Goal: Task Accomplishment & Management: Complete application form

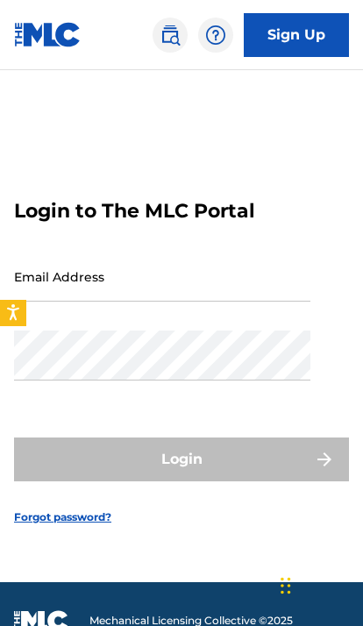
click at [262, 301] on input "Email Address" at bounding box center [162, 277] width 296 height 50
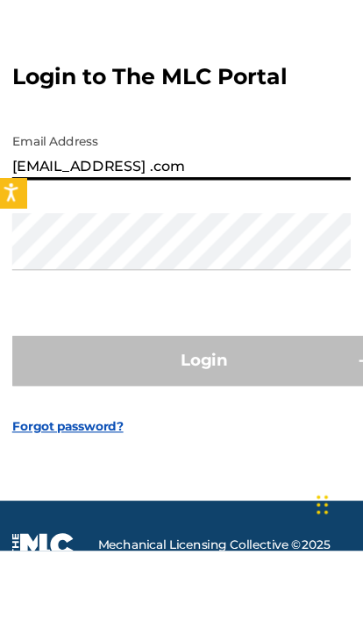
type input "[EMAIL_ADDRESS] .com"
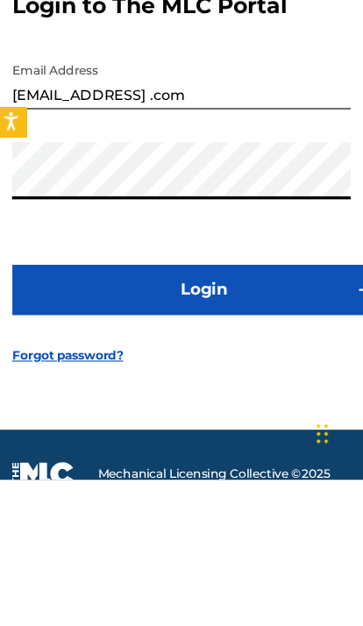
scroll to position [127, 0]
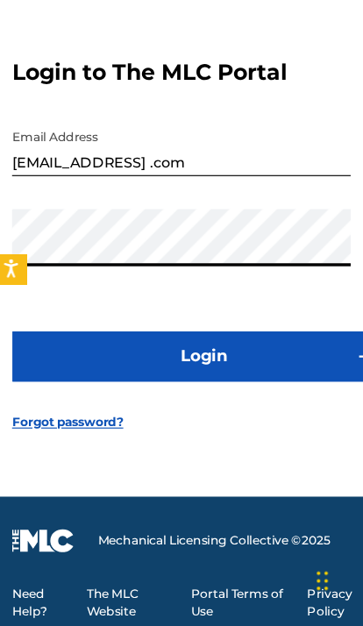
click at [266, 367] on button "Login" at bounding box center [181, 389] width 335 height 44
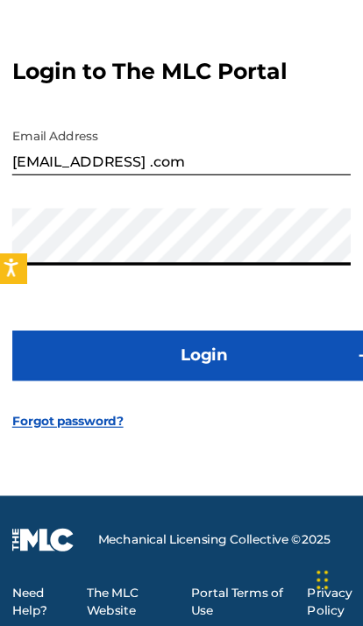
click at [249, 367] on button "Login" at bounding box center [181, 389] width 335 height 44
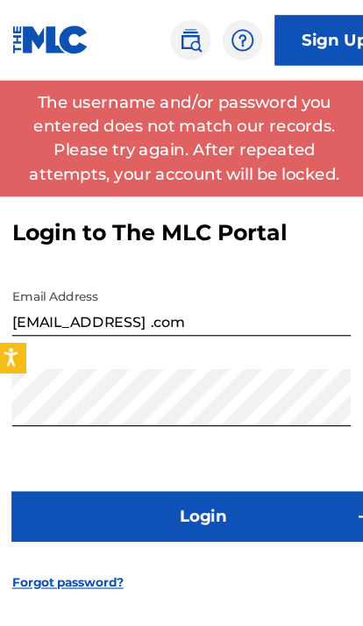
scroll to position [0, 0]
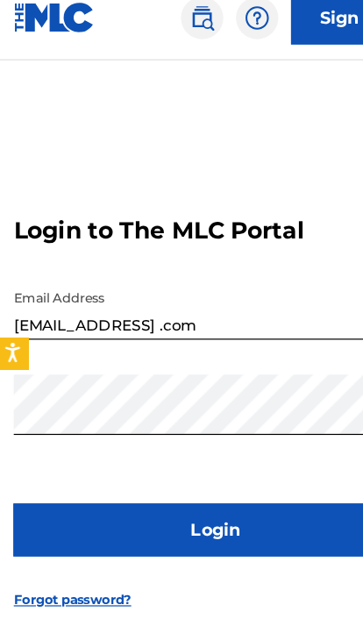
click at [255, 297] on input "[EMAIL_ADDRESS] .com" at bounding box center [162, 277] width 296 height 50
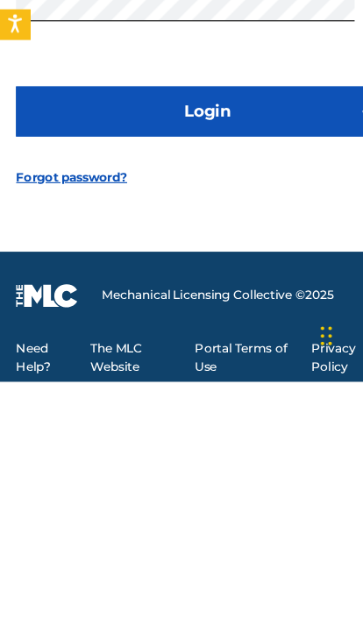
scroll to position [106, 0]
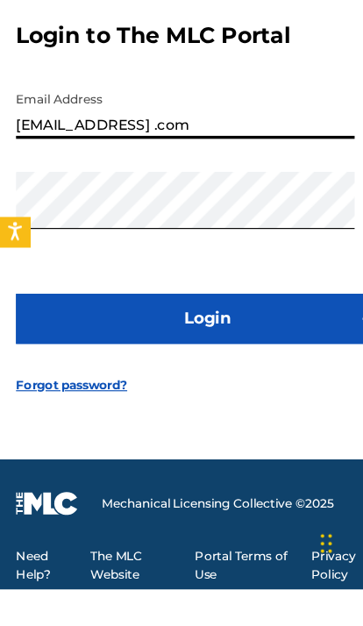
click at [255, 367] on button "Login" at bounding box center [181, 389] width 335 height 44
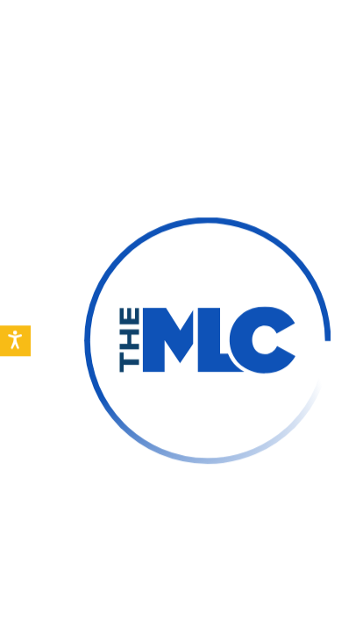
scroll to position [142, 0]
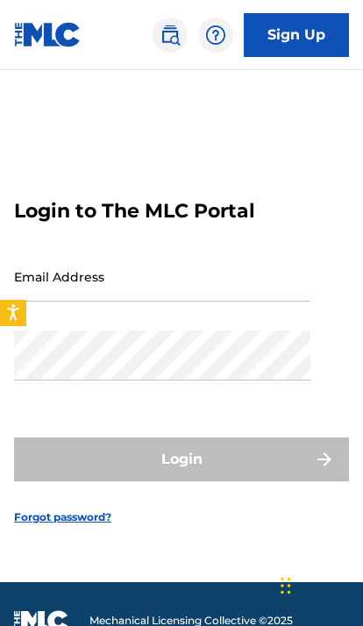
click at [224, 301] on input "Email Address" at bounding box center [162, 277] width 296 height 50
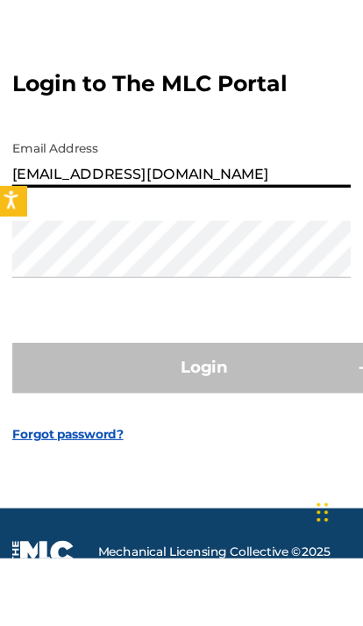
type input "lyriczinn26@gmail.com"
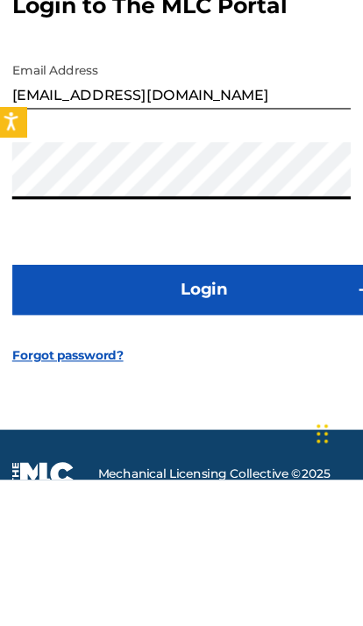
click at [266, 437] on button "Login" at bounding box center [181, 459] width 335 height 44
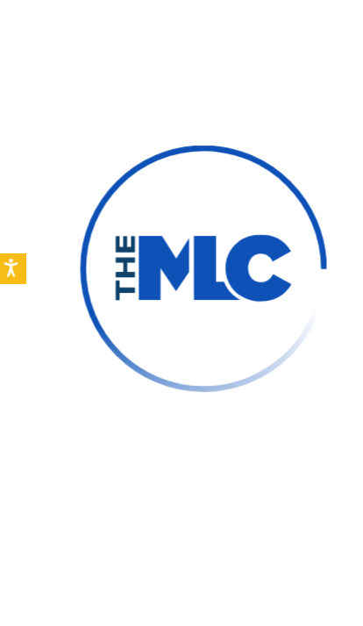
scroll to position [128, 0]
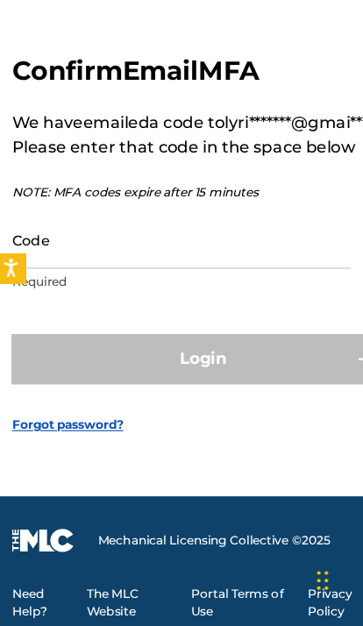
click at [227, 263] on input "Code" at bounding box center [162, 288] width 296 height 50
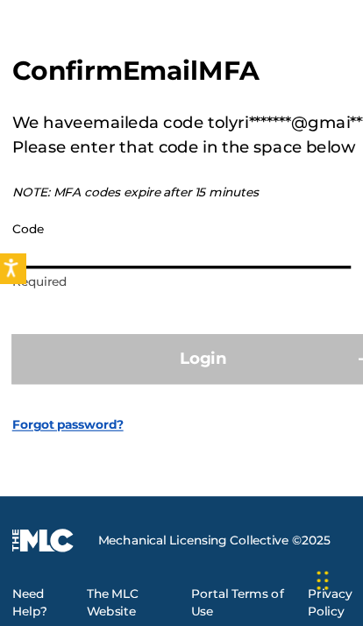
scroll to position [127, 0]
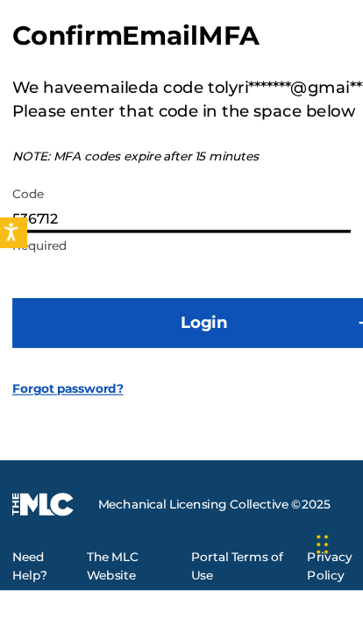
type input "536712"
click at [217, 370] on button "Login" at bounding box center [181, 392] width 335 height 44
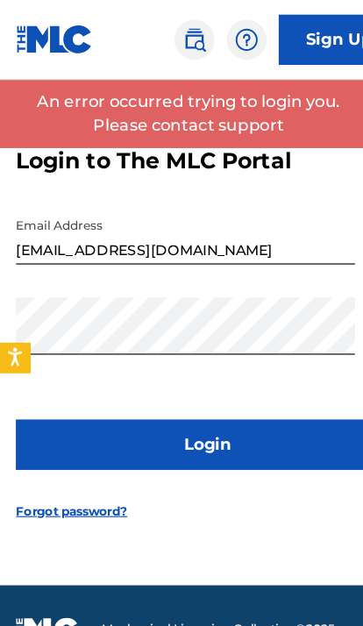
scroll to position [90, 0]
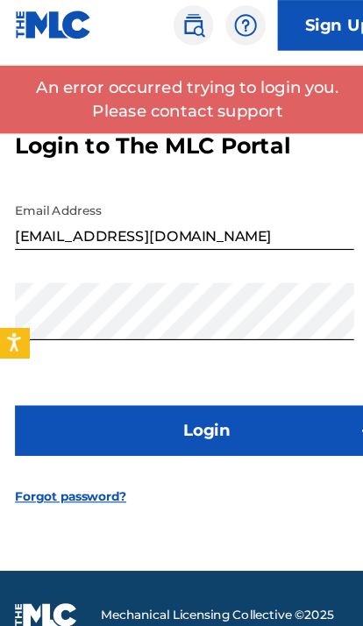
click at [246, 388] on button "Login" at bounding box center [181, 389] width 335 height 44
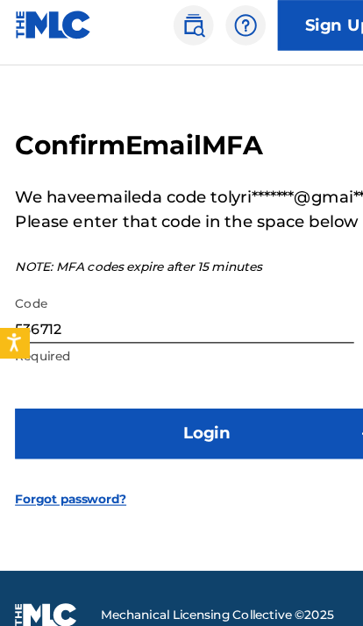
click at [215, 310] on input "536712" at bounding box center [162, 288] width 296 height 50
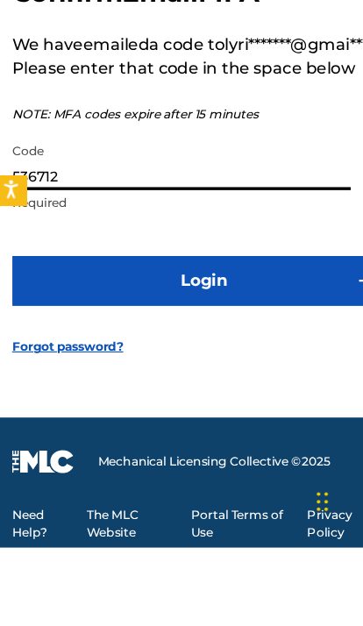
scroll to position [141, 0]
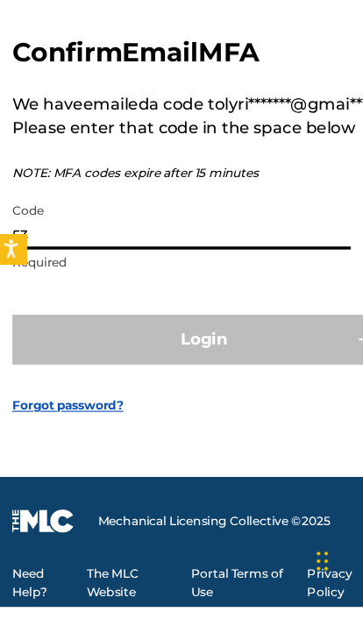
type input "5"
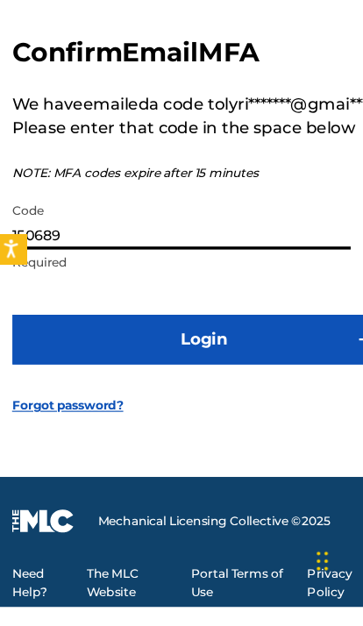
type input "150689"
click at [281, 370] on button "Login" at bounding box center [181, 392] width 335 height 44
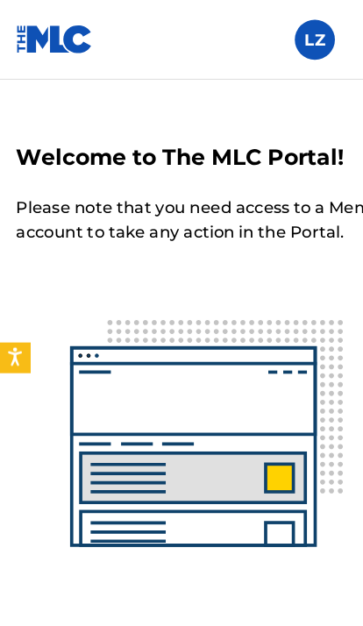
scroll to position [195, 0]
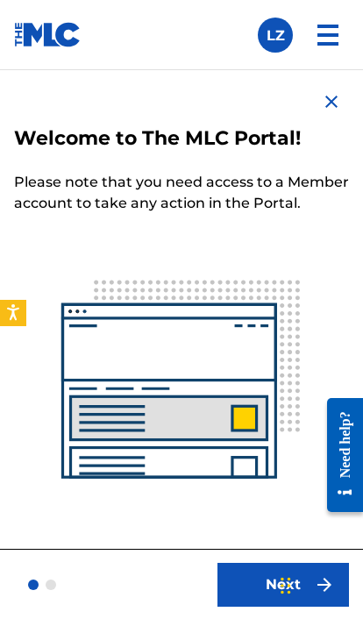
click at [245, 584] on button "Next" at bounding box center [282, 585] width 131 height 44
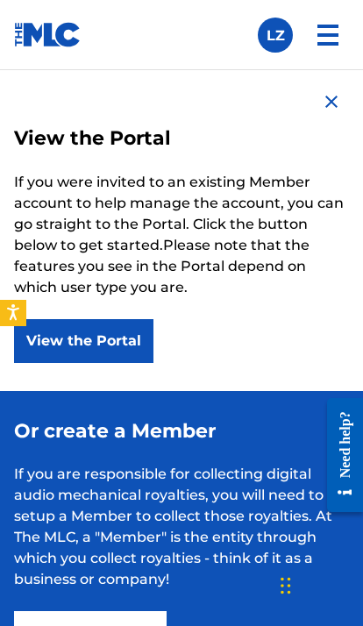
click at [134, 331] on button "View the Portal" at bounding box center [83, 341] width 139 height 44
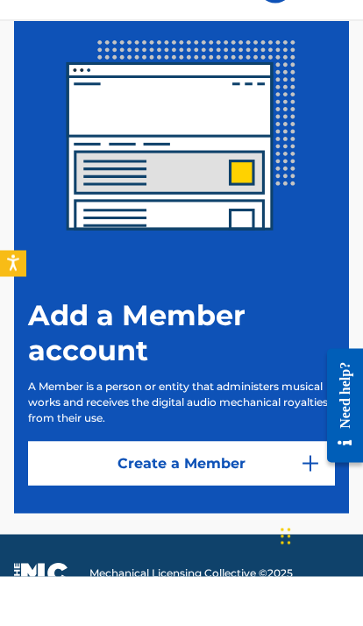
scroll to position [389, 0]
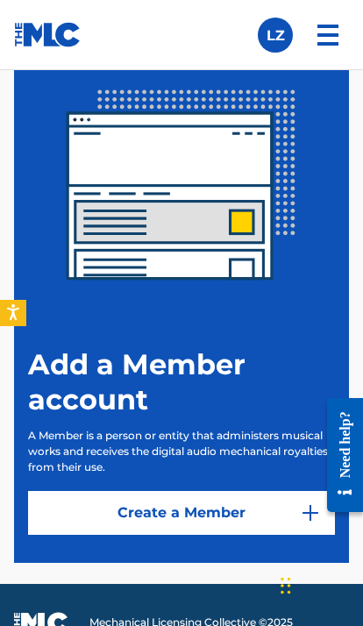
click at [287, 507] on link "Create a Member" at bounding box center [181, 513] width 307 height 44
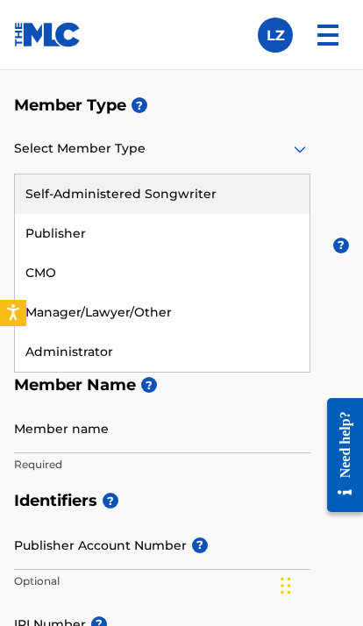
scroll to position [292, 0]
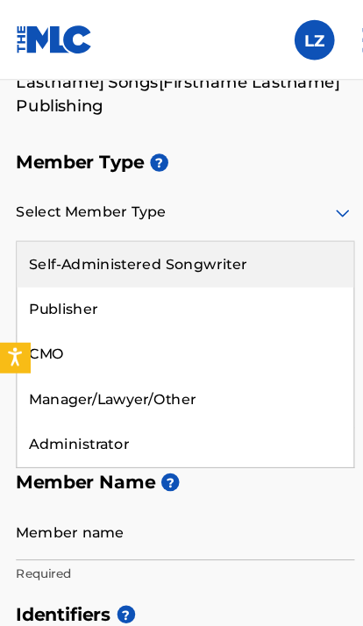
click at [156, 264] on div "Publisher" at bounding box center [162, 270] width 294 height 39
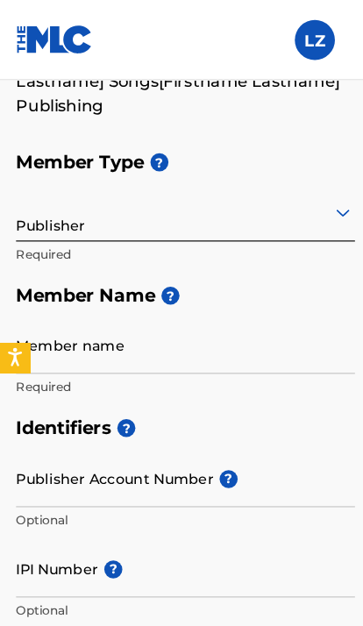
click at [313, 184] on div "Member Type ? Publisher Required Member Name ? Member name Required" at bounding box center [181, 240] width 335 height 232
click at [312, 173] on div "Member Type ? Publisher Required Member Name ? Member name Required" at bounding box center [181, 240] width 335 height 232
click at [216, 310] on input "Member name" at bounding box center [162, 302] width 296 height 50
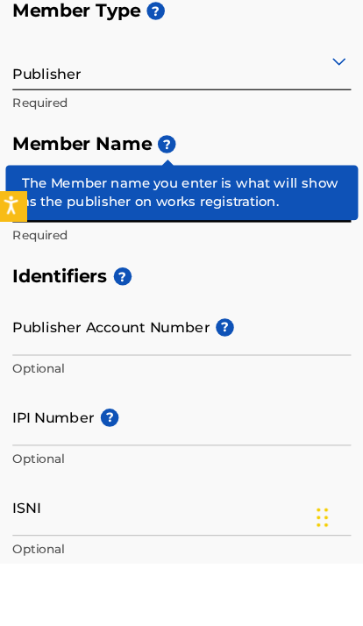
click at [141, 251] on span "?" at bounding box center [149, 259] width 16 height 16
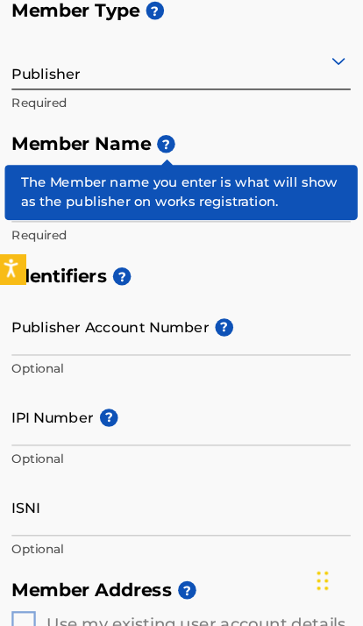
click at [154, 185] on h5 "Member Name ?" at bounding box center [181, 204] width 335 height 38
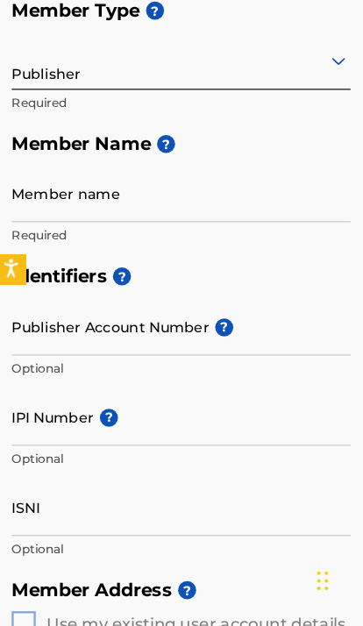
click at [158, 106] on div "Publisher Required" at bounding box center [162, 145] width 296 height 79
click at [154, 106] on div "Publisher Required" at bounding box center [162, 145] width 296 height 79
click at [156, 185] on h5 "Member Name ?" at bounding box center [181, 204] width 335 height 38
click at [142, 185] on h5 "Member Name ?" at bounding box center [181, 204] width 335 height 38
click at [144, 185] on h5 "Member Name ?" at bounding box center [181, 204] width 335 height 38
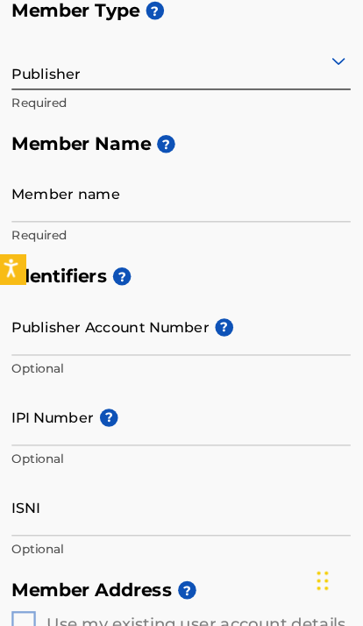
click at [144, 185] on h5 "Member Name ?" at bounding box center [181, 204] width 335 height 38
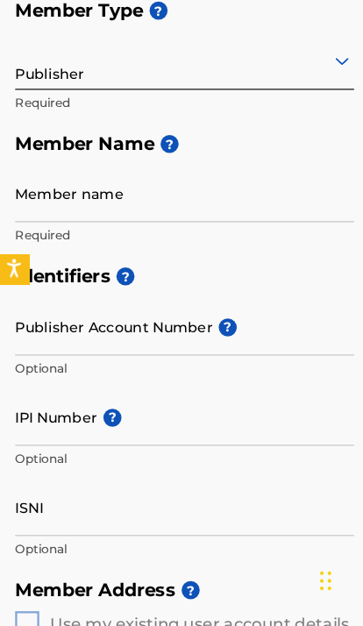
click at [161, 185] on h5 "Member Name ?" at bounding box center [181, 204] width 335 height 38
click at [160, 185] on h5 "Member Name ?" at bounding box center [181, 204] width 335 height 38
click at [147, 185] on h5 "Member Name ?" at bounding box center [181, 204] width 335 height 38
click at [195, 222] on input "Member name" at bounding box center [162, 247] width 296 height 50
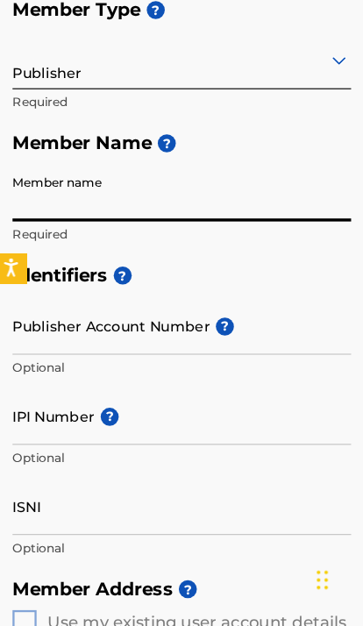
click at [155, 185] on h5 "Member Name ?" at bounding box center [181, 204] width 335 height 38
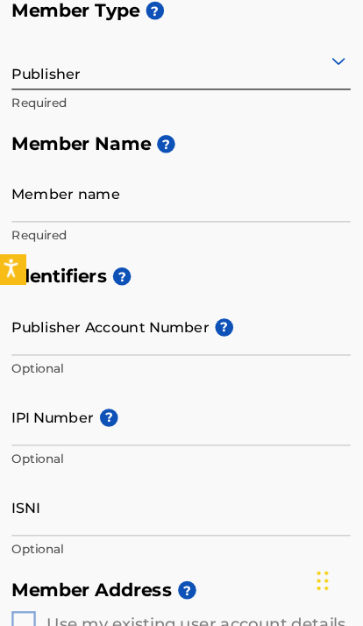
click at [153, 195] on span "?" at bounding box center [149, 203] width 16 height 16
click at [151, 185] on h5 "Member Name ?" at bounding box center [181, 204] width 335 height 38
click at [155, 106] on div "Publisher Required" at bounding box center [162, 145] width 296 height 79
click at [147, 222] on input "Member name" at bounding box center [162, 247] width 296 height 50
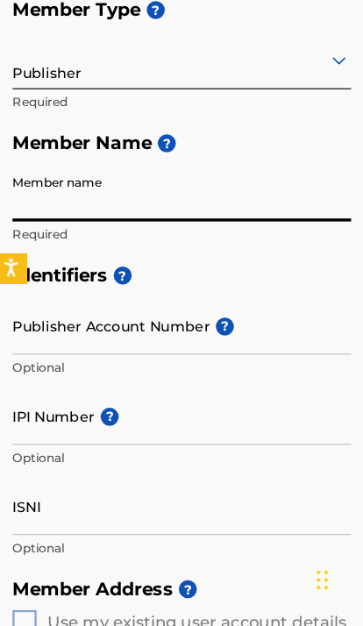
click at [148, 185] on h5 "Member Name ?" at bounding box center [181, 204] width 335 height 38
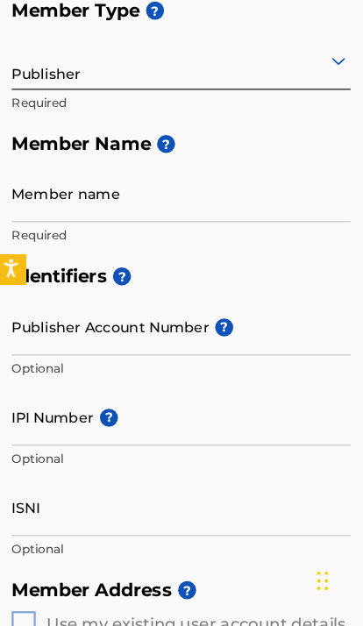
click at [156, 185] on h5 "Member Name ?" at bounding box center [181, 204] width 335 height 38
click at [153, 185] on h5 "Member Name ?" at bounding box center [181, 204] width 335 height 38
click at [146, 106] on div "Publisher Required" at bounding box center [162, 145] width 296 height 79
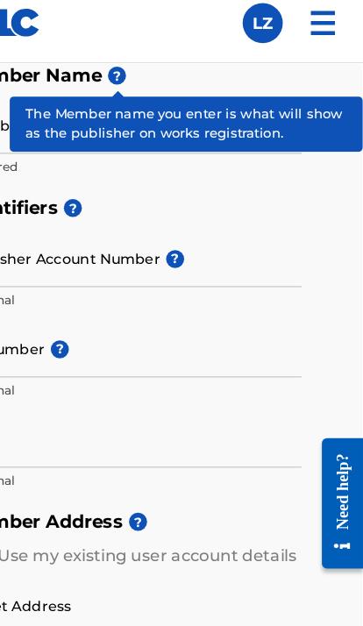
scroll to position [470, 1]
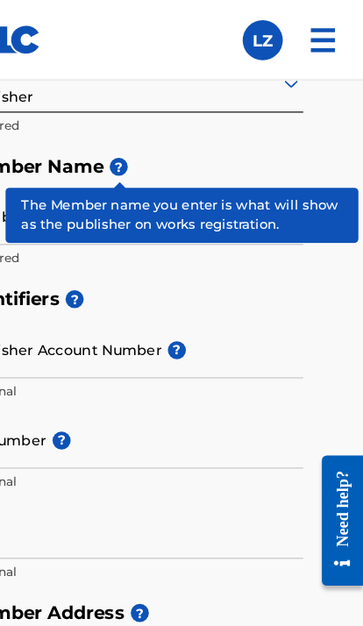
click at [140, 132] on h5 "Member Name ?" at bounding box center [181, 146] width 335 height 38
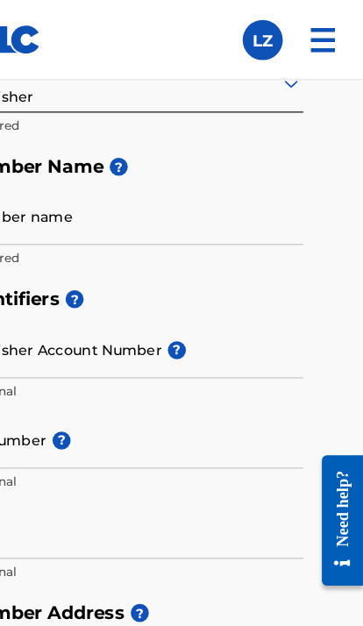
click at [117, 168] on input "Member name" at bounding box center [162, 189] width 296 height 50
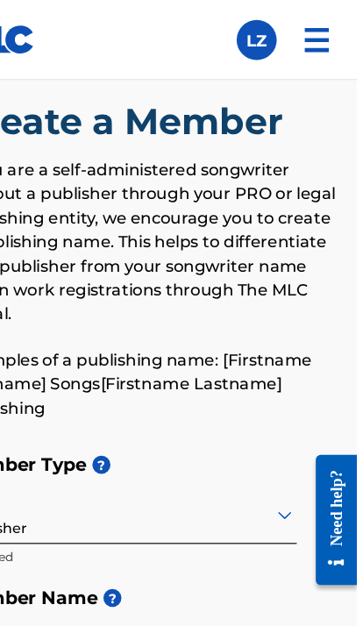
scroll to position [0, 0]
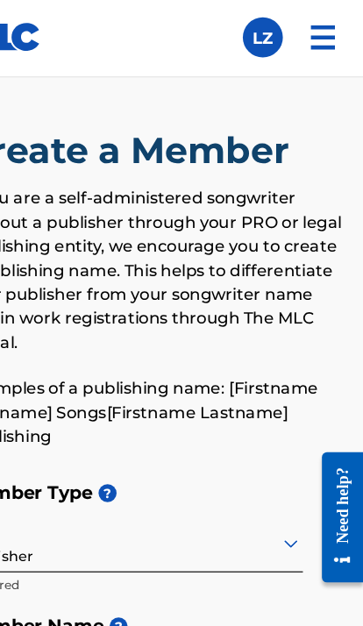
type input "L"
click at [307, 29] on img at bounding box center [328, 35] width 42 height 42
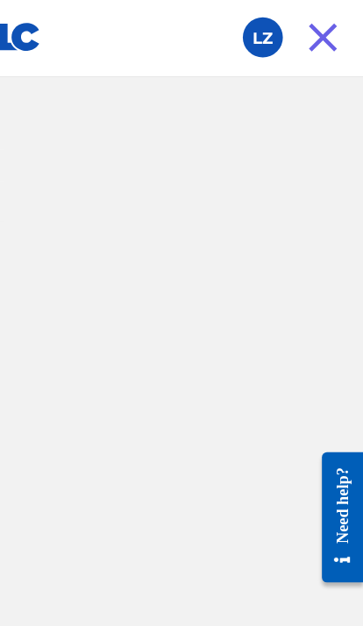
click at [307, 27] on img at bounding box center [328, 35] width 42 height 42
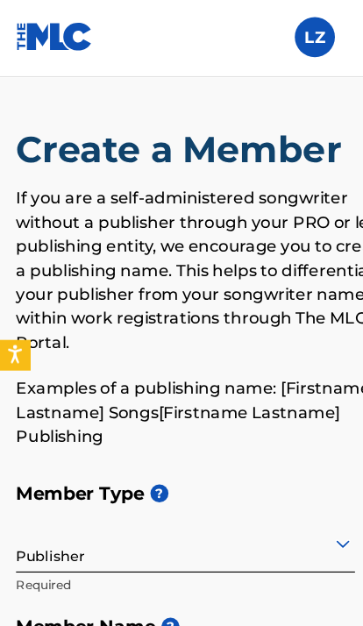
click at [282, 22] on label at bounding box center [275, 35] width 35 height 35
click at [275, 35] on input "LZ Lyric Zinn lyriczinn26@gmail.com Notification Preferences Profile Log out" at bounding box center [275, 35] width 0 height 0
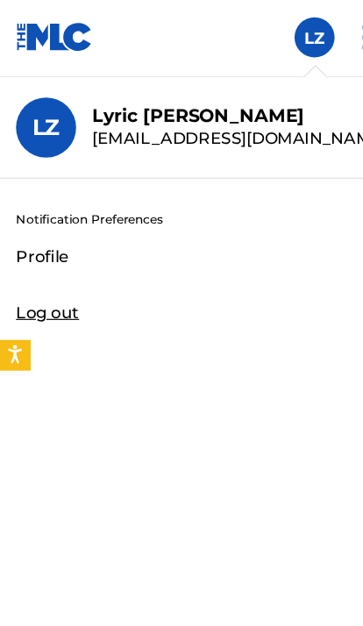
click at [67, 40] on img at bounding box center [47, 34] width 67 height 25
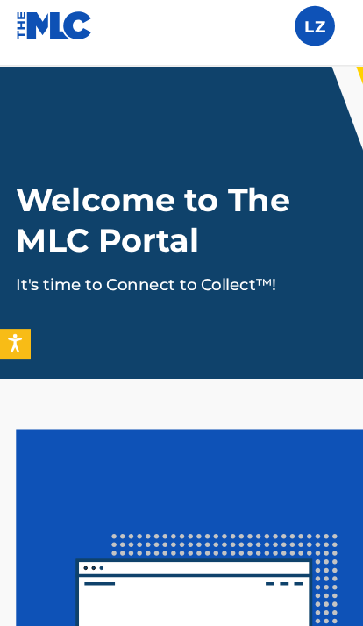
click at [294, 14] on nav "LZ LZ Lyric Zinn lyriczinn26@gmail.com Notification Preferences Profile Log out" at bounding box center [181, 35] width 363 height 70
click at [276, 18] on label at bounding box center [275, 35] width 35 height 35
click at [275, 35] on input "LZ Lyric Zinn lyriczinn26@gmail.com Notification Preferences Profile Log out" at bounding box center [275, 35] width 0 height 0
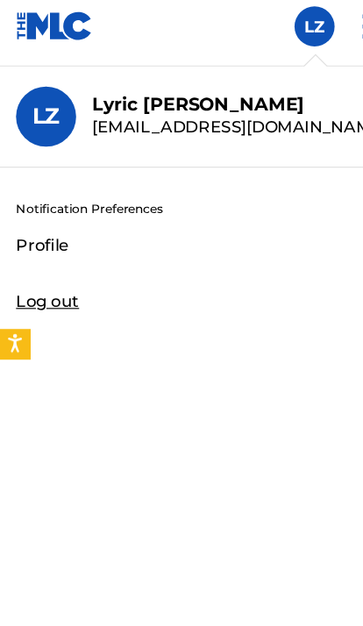
click at [284, 19] on div "LZ LZ Lyric Zinn lyriczinn26@gmail.com Notification Preferences Profile Log out" at bounding box center [275, 35] width 35 height 35
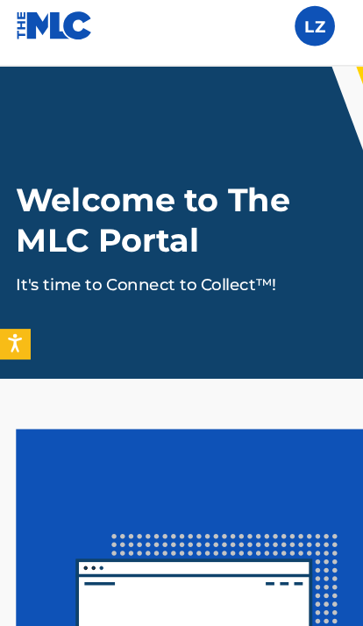
click at [301, 18] on nav "LZ LZ Lyric Zinn lyriczinn26@gmail.com Notification Preferences Profile Log out" at bounding box center [181, 35] width 363 height 70
click at [286, 19] on label at bounding box center [275, 35] width 35 height 35
click at [275, 35] on input "LZ Lyric Zinn lyriczinn26@gmail.com Notification Preferences Profile Log out" at bounding box center [275, 35] width 0 height 0
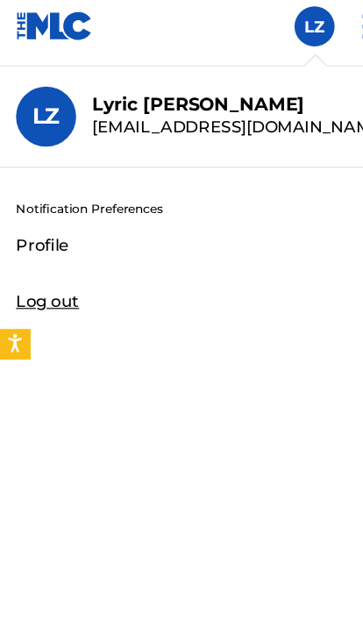
click at [287, 22] on div "LZ LZ Lyric Zinn lyriczinn26@gmail.com Notification Preferences Profile Log out" at bounding box center [275, 35] width 35 height 35
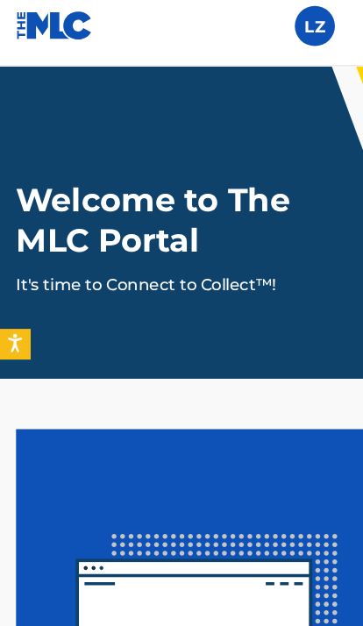
click at [281, 28] on label at bounding box center [275, 35] width 35 height 35
click at [275, 35] on input "LZ Lyric Zinn lyriczinn26@gmail.com Notification Preferences Profile Log out" at bounding box center [275, 35] width 0 height 0
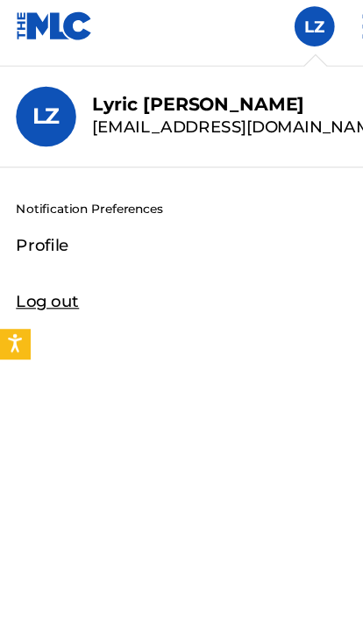
click at [55, 22] on img at bounding box center [47, 34] width 67 height 25
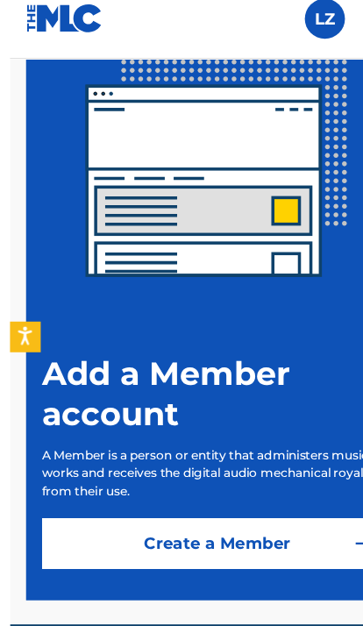
scroll to position [461, 0]
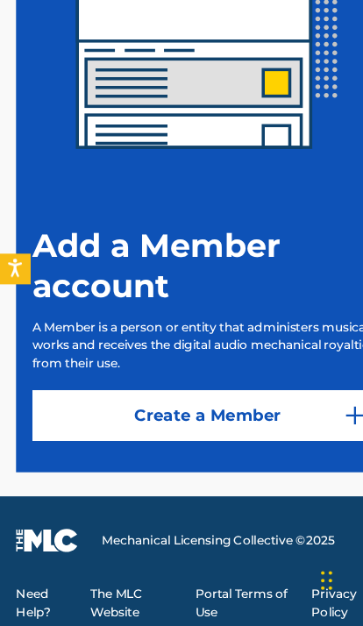
click at [248, 419] on link "Create a Member" at bounding box center [181, 441] width 307 height 44
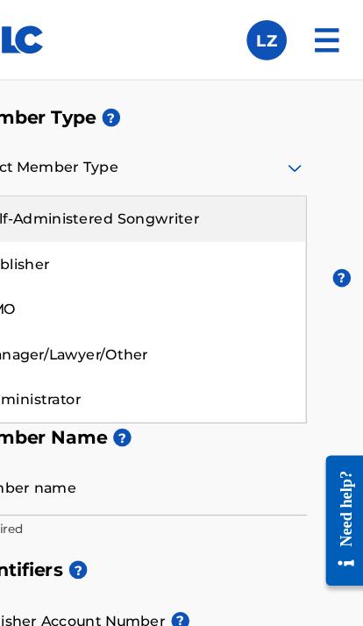
scroll to position [292, 0]
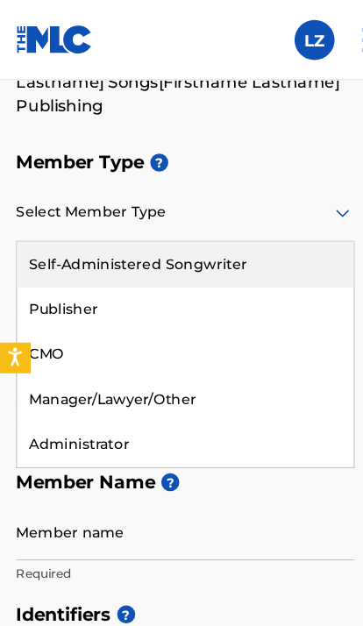
click at [100, 270] on div "Publisher" at bounding box center [162, 270] width 294 height 39
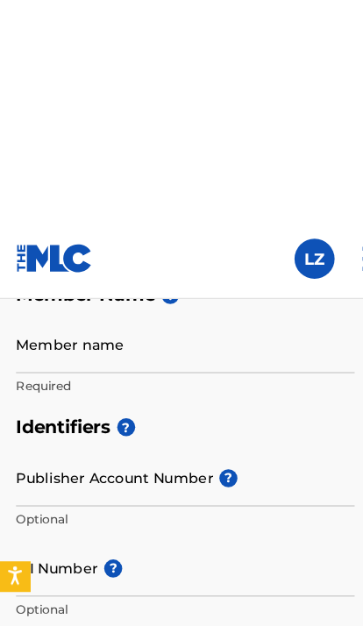
click at [234, 111] on input "Member name" at bounding box center [162, 110] width 296 height 50
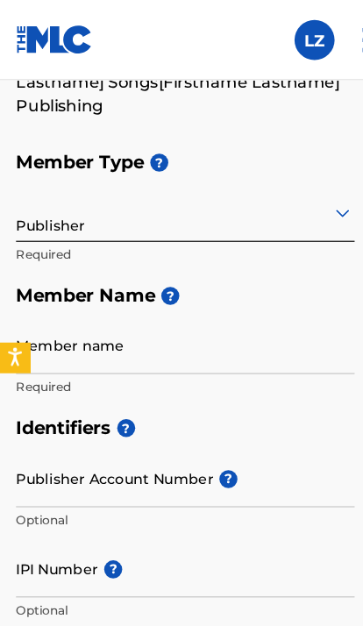
scroll to position [425, 0]
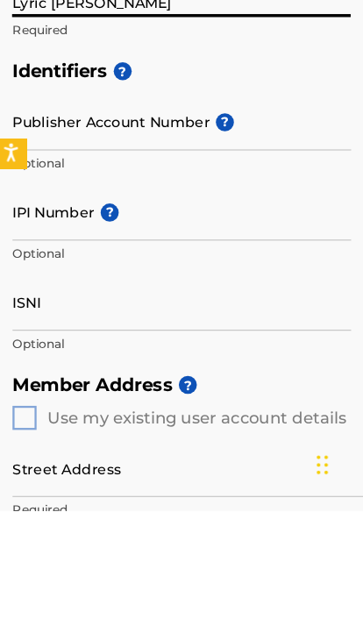
type input "Lyric Anthony Zinn"
click at [153, 260] on input "Publisher Account Number ?" at bounding box center [162, 285] width 296 height 50
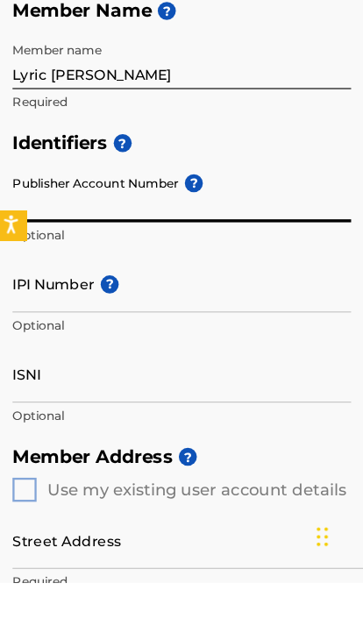
click at [168, 268] on span "?" at bounding box center [173, 276] width 16 height 16
click at [168, 260] on input "Publisher Account Number ?" at bounding box center [162, 285] width 296 height 50
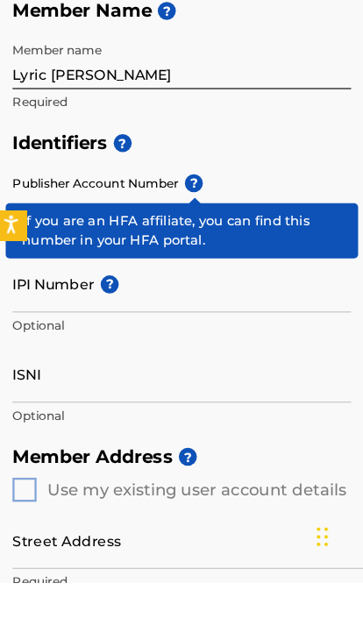
click at [152, 339] on input "IPI Number ?" at bounding box center [162, 364] width 296 height 50
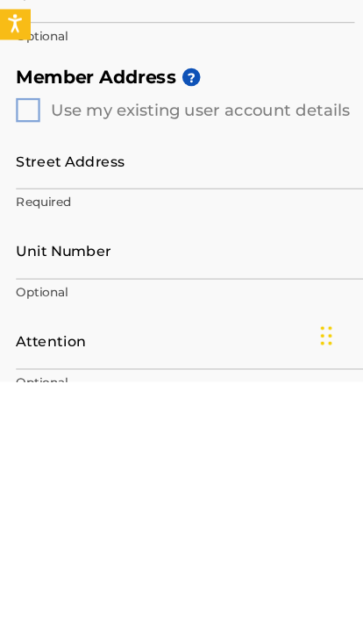
scroll to position [582, 0]
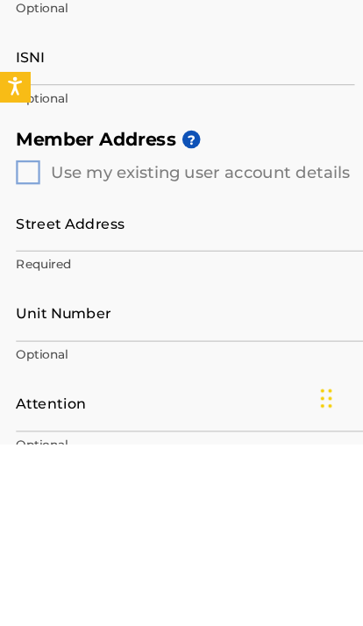
type input "01120586586"
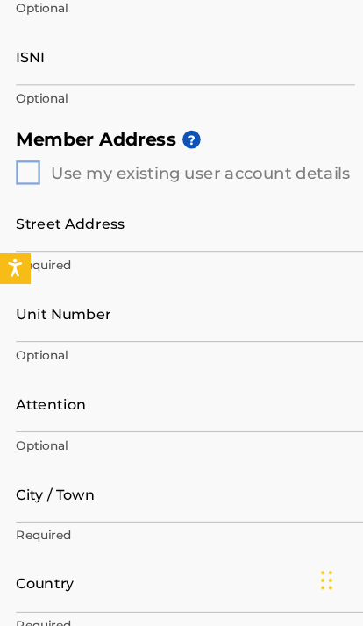
click at [35, 181] on h5 "Member Address ?" at bounding box center [181, 200] width 335 height 38
click at [13, 150] on div "Create a Member If you are a self-administered songwriter without a publisher t…" at bounding box center [181, 214] width 363 height 1683
click at [19, 181] on div "Member Address ? Use my existing user account details Street Address Required U…" at bounding box center [181, 499] width 335 height 637
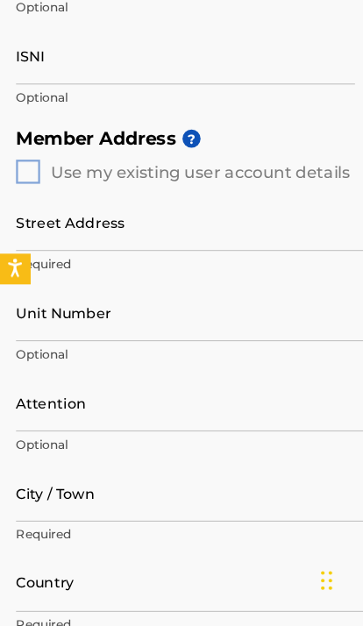
click at [175, 191] on span "?" at bounding box center [168, 199] width 16 height 16
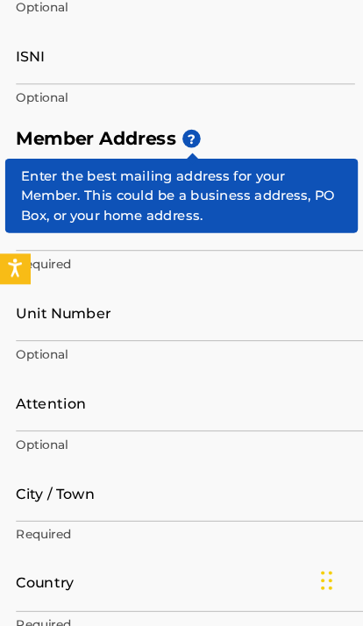
click at [197, 181] on h5 "Member Address ?" at bounding box center [181, 200] width 335 height 38
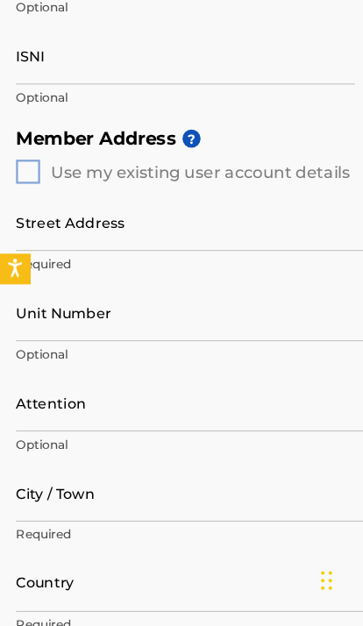
click at [28, 181] on div "Member Address ? Use my existing user account details Street Address Required U…" at bounding box center [181, 499] width 335 height 637
click at [13, 149] on div "Create a Member If you are a self-administered songwriter without a publisher t…" at bounding box center [181, 213] width 363 height 1683
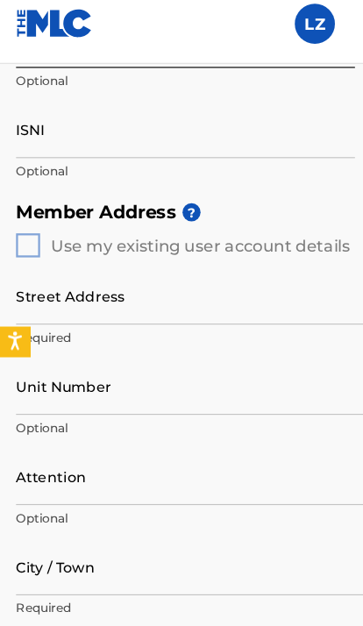
click at [22, 213] on div "Member Address ? Use my existing user account details Street Address Required U…" at bounding box center [181, 499] width 335 height 637
click at [18, 210] on div "Member Address ? Use my existing user account details Street Address Required U…" at bounding box center [181, 499] width 335 height 637
click at [27, 239] on div "Street Address Required Unit Number Optional Attention Optional City / Town Req…" at bounding box center [181, 524] width 335 height 570
click at [145, 248] on input "Street Address" at bounding box center [181, 273] width 335 height 50
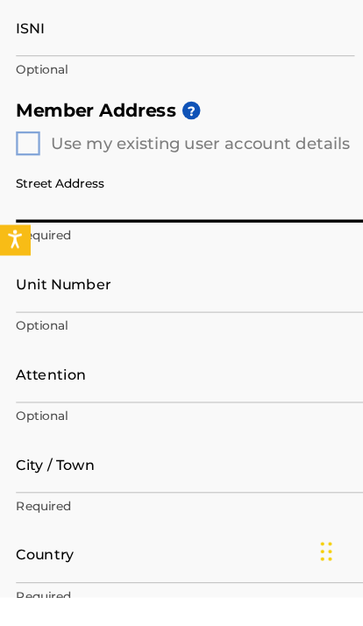
click at [26, 181] on div "Member Address ? Use my existing user account details Street Address Required U…" at bounding box center [181, 499] width 335 height 637
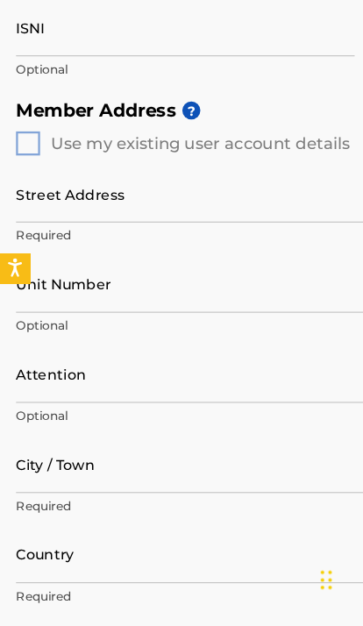
click at [21, 156] on div "Member Address ? Use my existing user account details Street Address Required U…" at bounding box center [181, 474] width 335 height 637
click at [13, 123] on div "Create a Member If you are a self-administered songwriter without a publisher t…" at bounding box center [181, 189] width 363 height 1683
click at [22, 156] on div "Member Address ? Use my existing user account details Street Address Required U…" at bounding box center [181, 474] width 335 height 637
click at [13, 128] on div "Create a Member If you are a self-administered songwriter without a publisher t…" at bounding box center [181, 189] width 363 height 1683
click at [25, 156] on div "Member Address ? Use my existing user account details Street Address Required U…" at bounding box center [181, 474] width 335 height 637
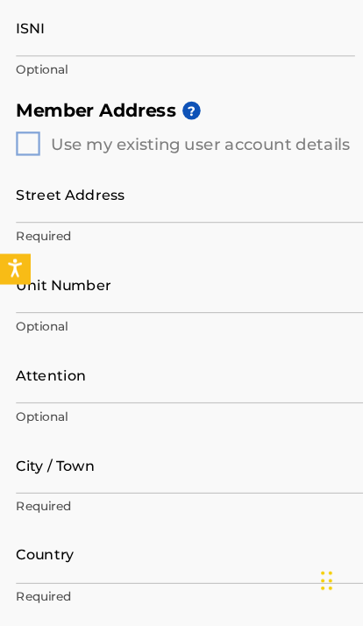
click at [6, 114] on div "Create a Member If you are a self-administered songwriter without a publisher t…" at bounding box center [181, 189] width 363 height 1683
click at [11, 113] on div "Create a Member If you are a self-administered songwriter without a publisher t…" at bounding box center [181, 189] width 363 height 1683
click at [4, 115] on div "Create a Member If you are a self-administered songwriter without a publisher t…" at bounding box center [181, 189] width 363 height 1683
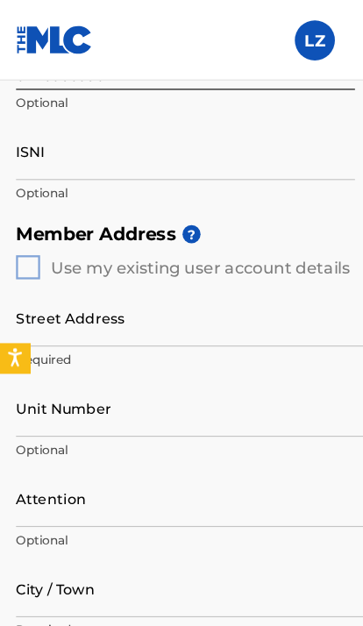
scroll to position [734, 0]
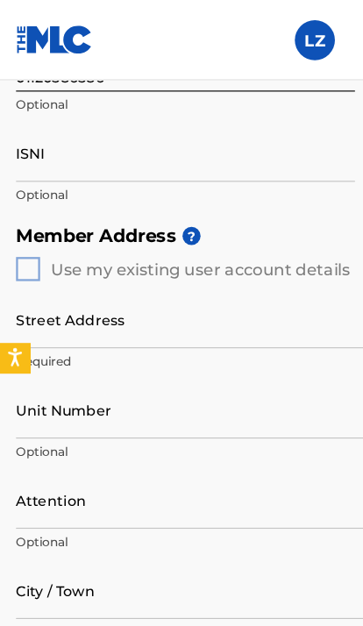
click at [24, 217] on h5 "Member Address ?" at bounding box center [181, 207] width 335 height 38
click at [27, 222] on h5 "Member Address ?" at bounding box center [181, 207] width 335 height 38
click at [32, 220] on h5 "Member Address ?" at bounding box center [181, 207] width 335 height 38
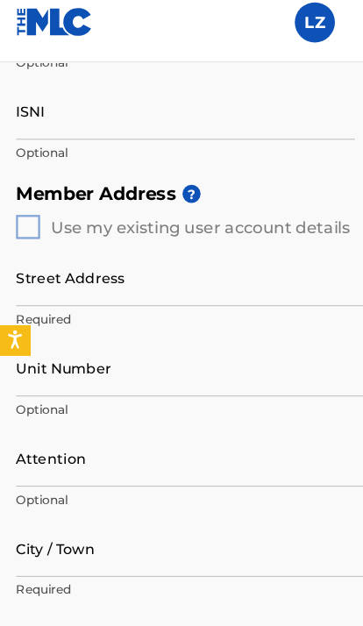
scroll to position [755, 0]
click at [25, 192] on div "Member Address ? Use my existing user account details Street Address Required U…" at bounding box center [181, 485] width 335 height 637
click at [258, 175] on h5 "Member Address ?" at bounding box center [181, 186] width 335 height 38
click at [193, 251] on input "Street Address" at bounding box center [181, 258] width 335 height 50
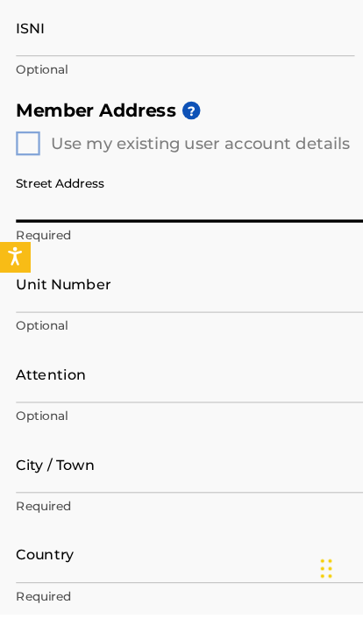
click at [22, 167] on div "Member Address ? Use my existing user account details Street Address Required U…" at bounding box center [181, 485] width 335 height 637
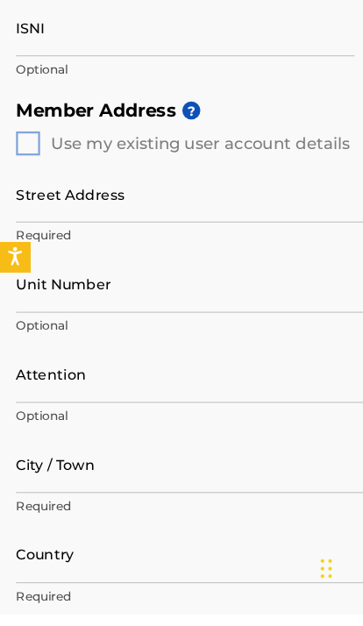
scroll to position [829, 0]
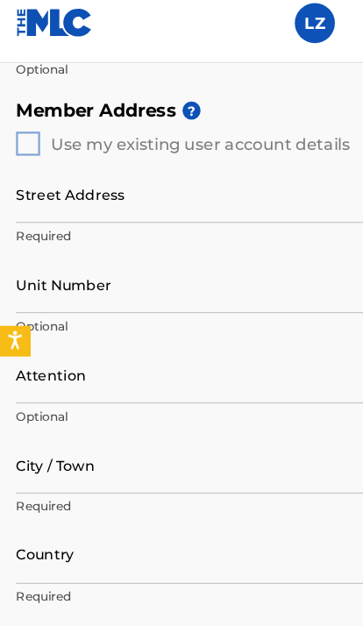
click at [25, 119] on div "Member Address ? Use my existing user account details Street Address Required U…" at bounding box center [181, 411] width 335 height 637
click at [30, 122] on div "Member Address ? Use my existing user account details Street Address Required U…" at bounding box center [181, 411] width 335 height 637
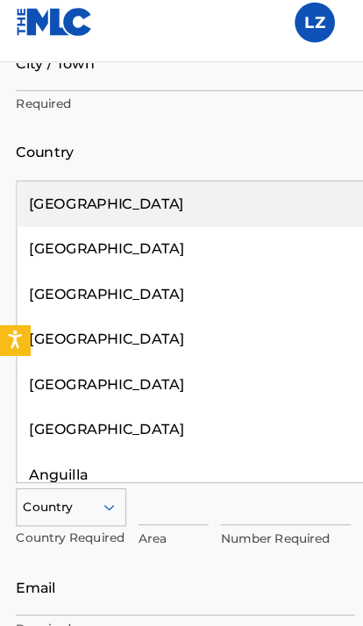
scroll to position [1142, 0]
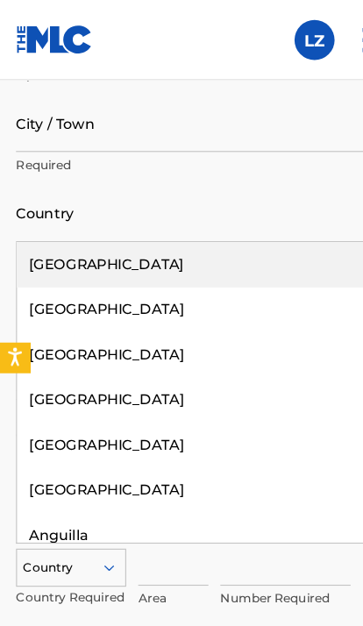
click at [216, 222] on div "United States" at bounding box center [181, 231] width 333 height 39
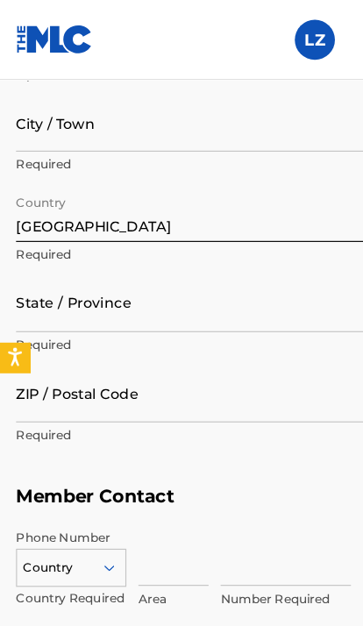
click at [252, 123] on input "City / Town" at bounding box center [181, 108] width 335 height 50
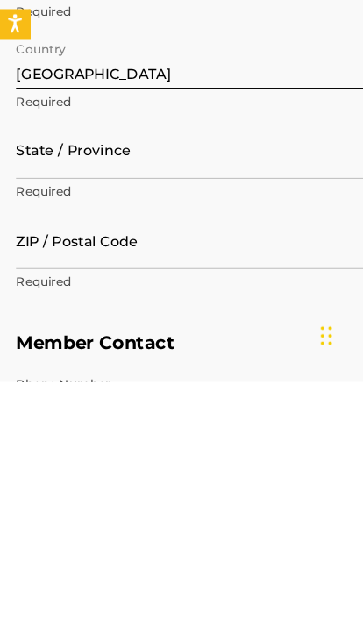
scroll to position [990, 0]
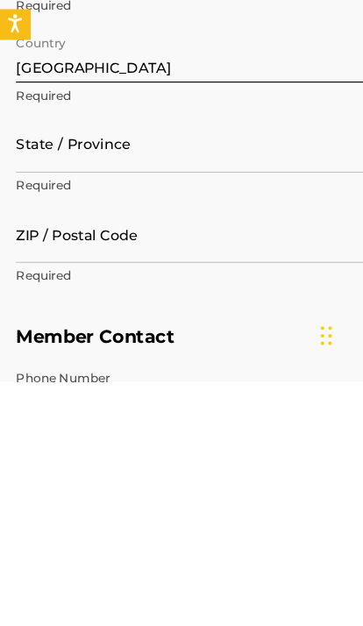
type input "Chicago"
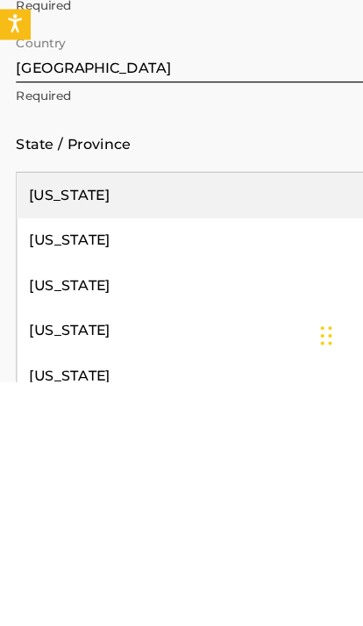
scroll to position [1025, 0]
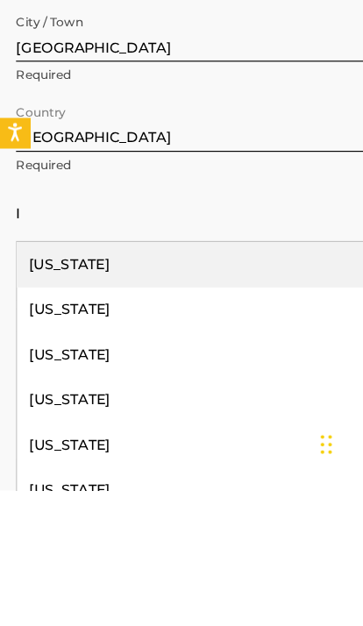
type input "Il"
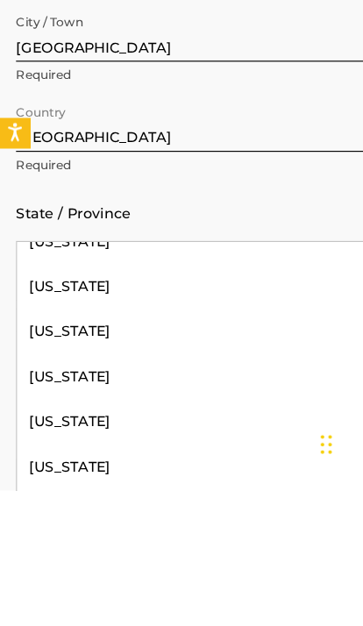
scroll to position [534, 0]
click at [59, 466] on div "Illinois" at bounding box center [181, 485] width 333 height 39
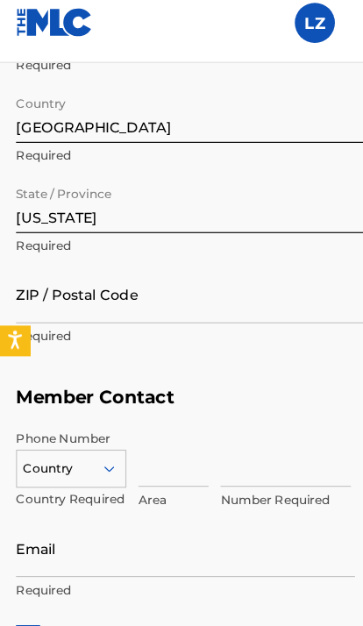
scroll to position [1253, 0]
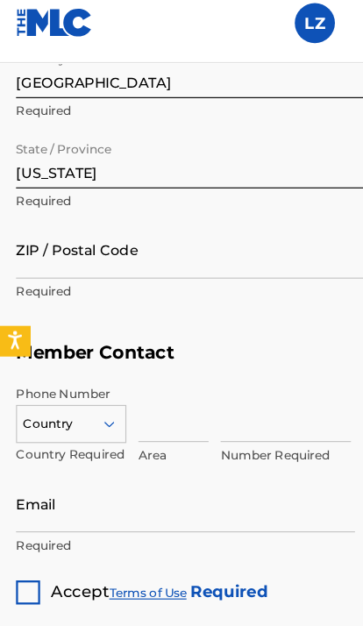
click at [181, 220] on input "ZIP / Postal Code" at bounding box center [181, 234] width 335 height 50
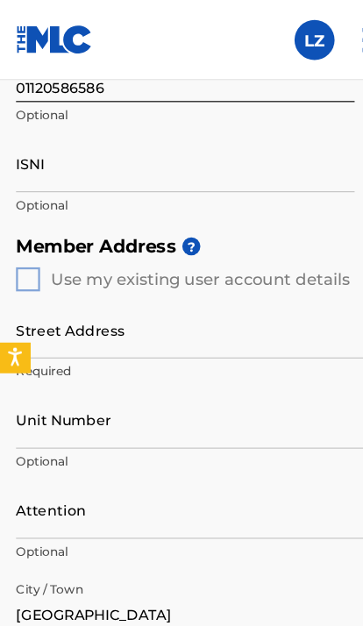
scroll to position [722, 0]
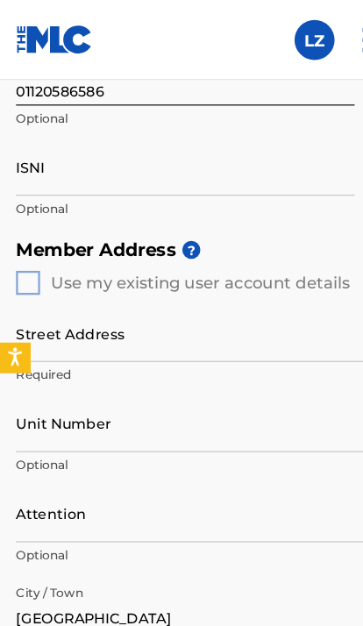
type input "60043"
click at [212, 281] on input "Street Address" at bounding box center [181, 291] width 335 height 50
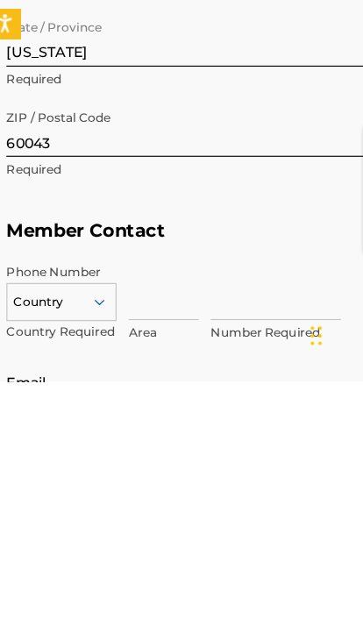
scroll to position [1084, 0]
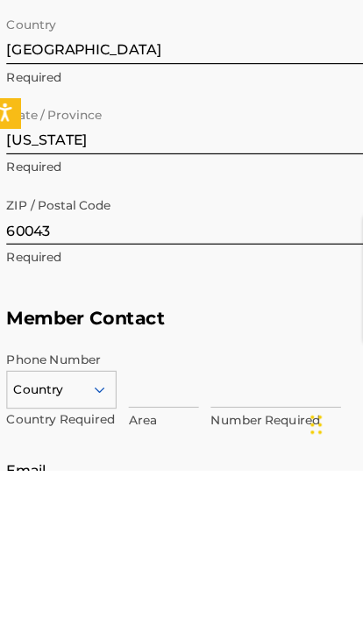
type input "1357 w 111th pl"
click at [24, 378] on input "60043" at bounding box center [181, 403] width 335 height 50
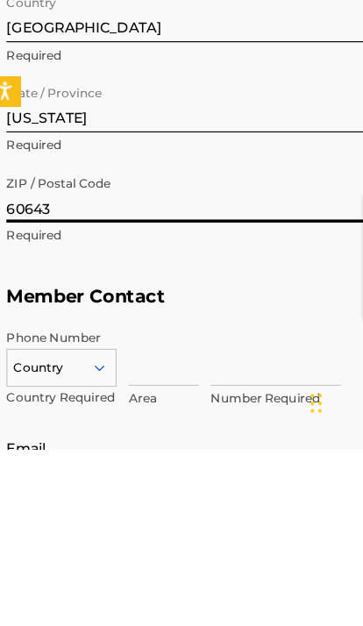
type input "60643"
click at [216, 474] on h5 "Member Contact" at bounding box center [181, 493] width 335 height 38
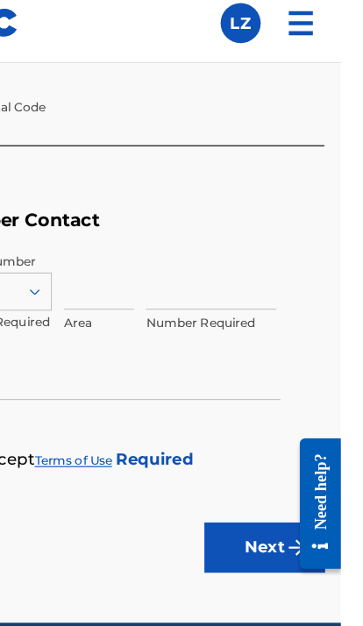
scroll to position [1371, 0]
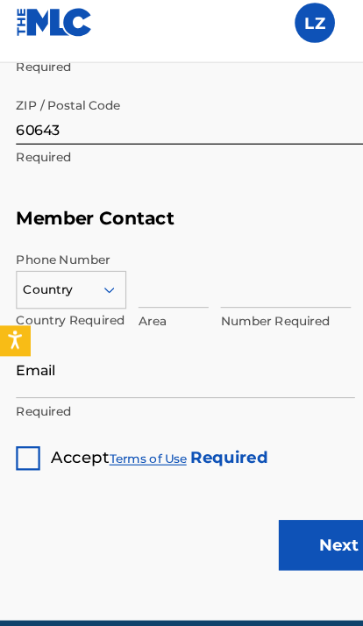
click at [205, 326] on input "Email" at bounding box center [162, 338] width 296 height 50
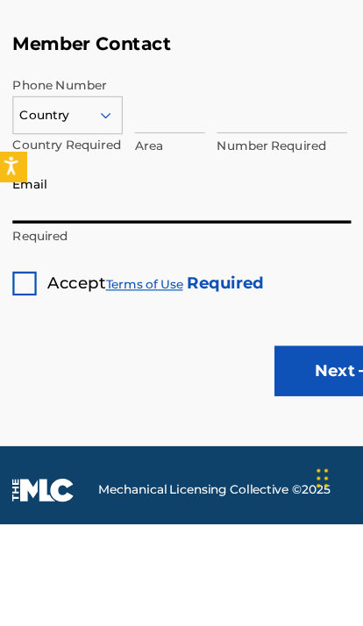
click at [15, 405] on div at bounding box center [24, 415] width 21 height 21
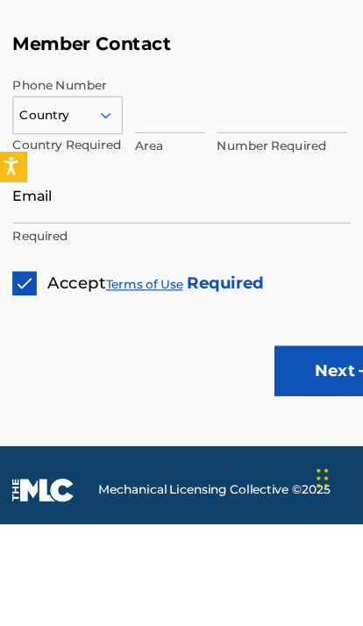
scroll to position [1414, 0]
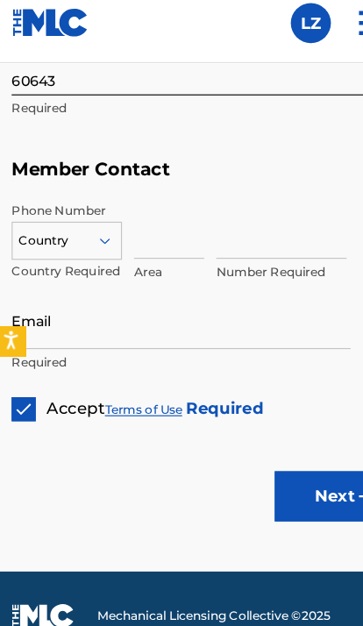
click at [186, 286] on input "Email" at bounding box center [162, 295] width 296 height 50
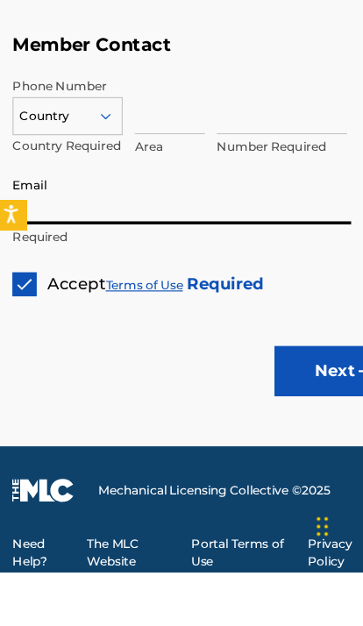
type input "L"
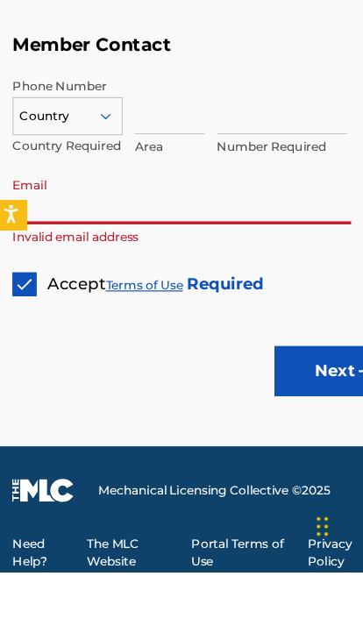
type input "l"
type input "L"
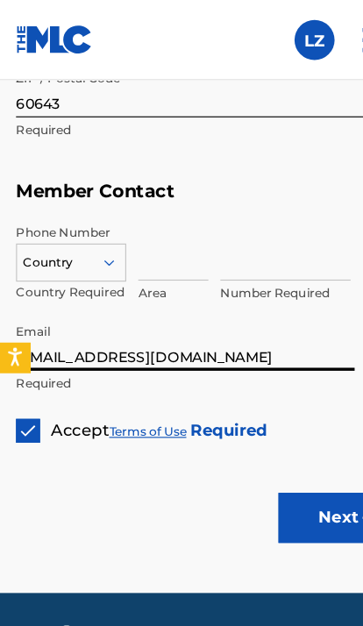
scroll to position [1409, 0]
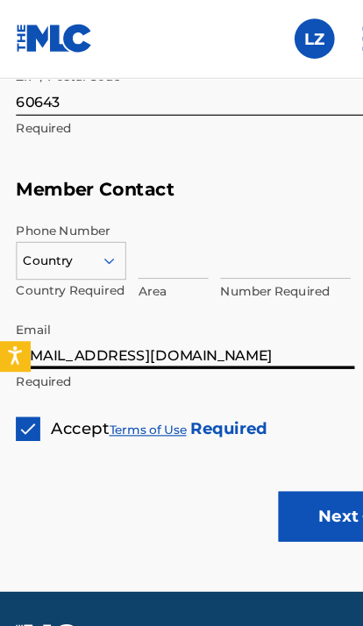
type input "lyriczinn26@gmail.com"
click at [16, 308] on icon "Open accessiBe: accessibility options, statement and help" at bounding box center [13, 315] width 14 height 15
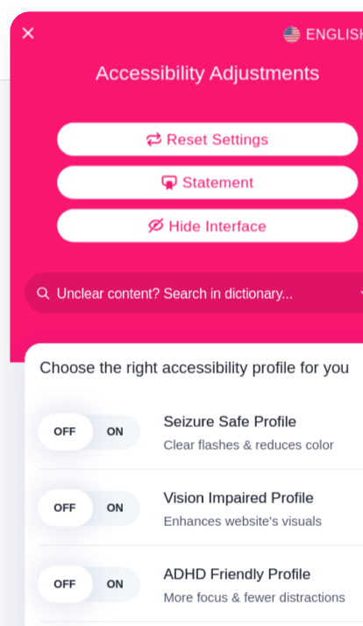
scroll to position [1184, 0]
click at [39, 31] on div "English" at bounding box center [181, 29] width 344 height 23
click at [15, 11] on div "English Accessibility Adjustments Reset Settings Statement Hide Interface Choos…" at bounding box center [181, 300] width 344 height 581
click at [39, 17] on div "English Accessibility Adjustments Reset Settings Statement Hide Interface Choos…" at bounding box center [181, 300] width 344 height 581
click at [32, 20] on div "English" at bounding box center [181, 29] width 344 height 23
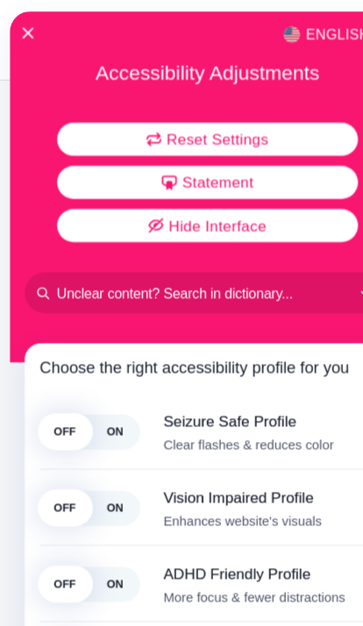
click at [34, 18] on div "English" at bounding box center [181, 29] width 344 height 23
click at [27, 17] on div "English Accessibility Adjustments Reset Settings Statement Hide Interface Choos…" at bounding box center [181, 300] width 344 height 581
click at [25, 19] on div "English" at bounding box center [181, 29] width 344 height 23
click at [31, 16] on div "English Accessibility Adjustments Reset Settings Statement Hide Interface Choos…" at bounding box center [181, 300] width 344 height 581
click at [21, 34] on button "Close Accessibility Interface" at bounding box center [24, 29] width 11 height 11
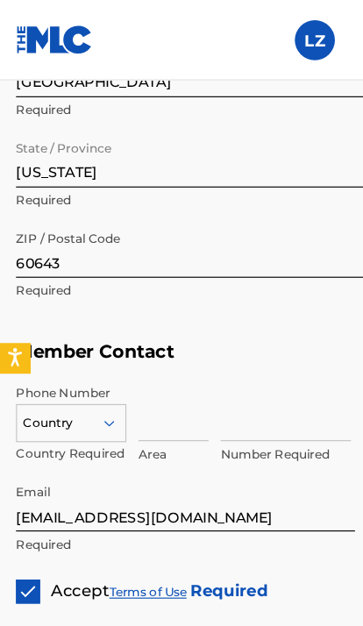
scroll to position [1268, 0]
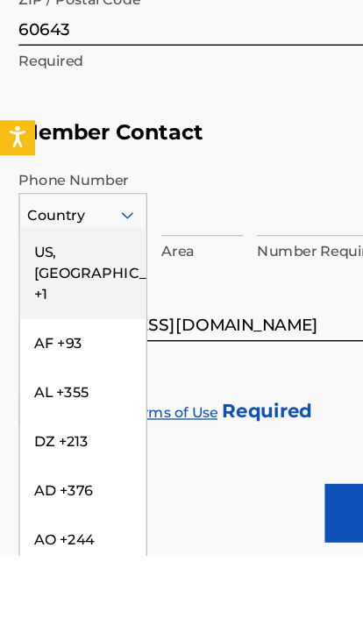
click at [80, 380] on div "US, CA +1" at bounding box center [62, 414] width 95 height 68
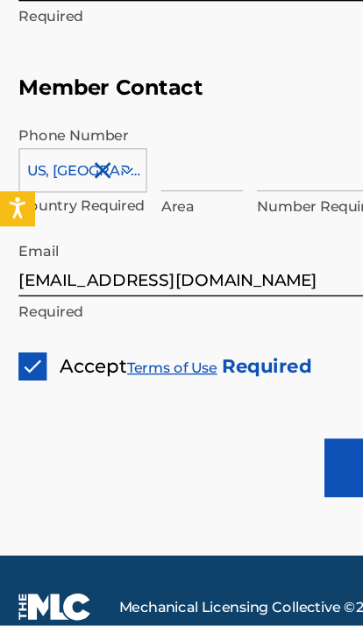
scroll to position [1354, 0]
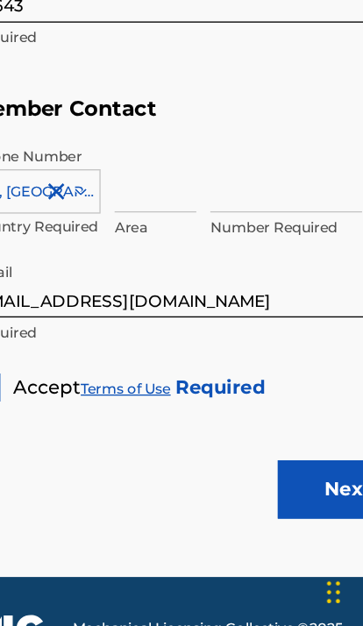
click at [138, 251] on input at bounding box center [151, 276] width 61 height 50
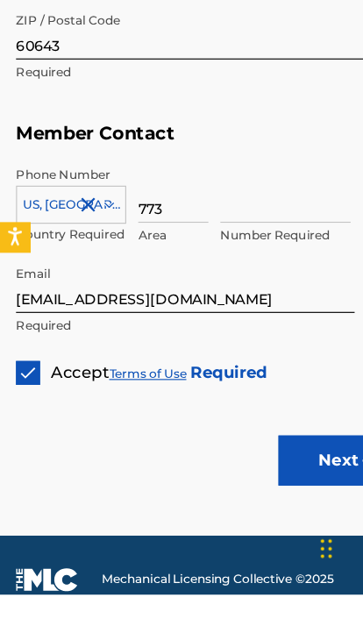
type input "773"
click at [257, 251] on input at bounding box center [250, 276] width 114 height 50
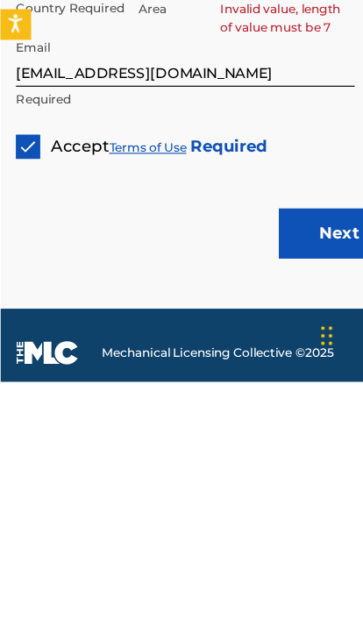
scroll to position [1382, 0]
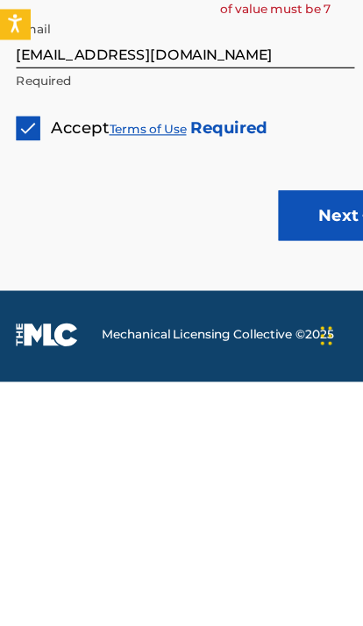
click at [265, 458] on button "Next" at bounding box center [296, 480] width 105 height 44
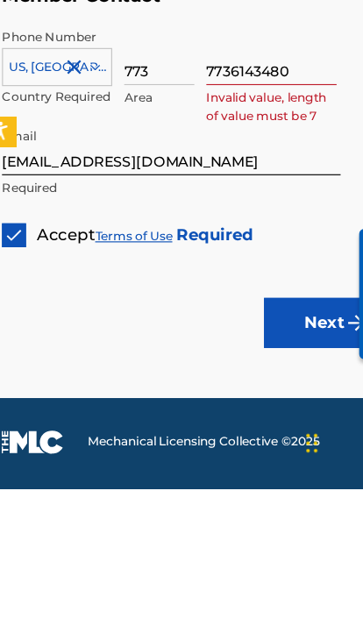
click at [279, 301] on input "lyriczinn26@gmail.com" at bounding box center [162, 326] width 296 height 50
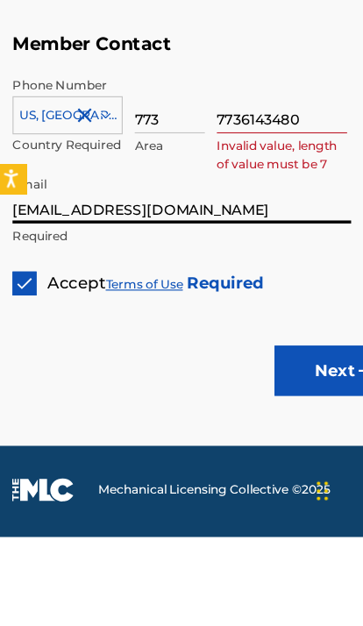
click at [292, 223] on input "7736143480" at bounding box center [250, 248] width 114 height 50
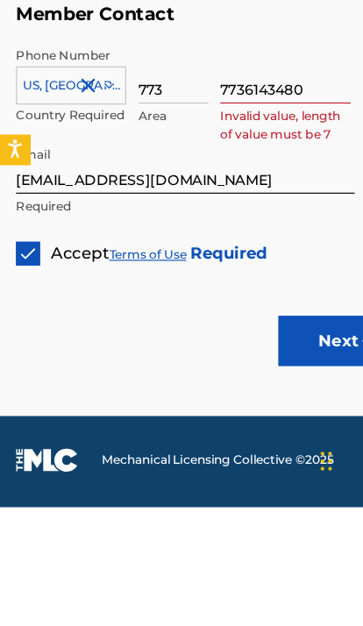
click at [194, 223] on input "7736143480" at bounding box center [250, 248] width 114 height 50
click at [294, 223] on input "7736143480" at bounding box center [250, 248] width 114 height 50
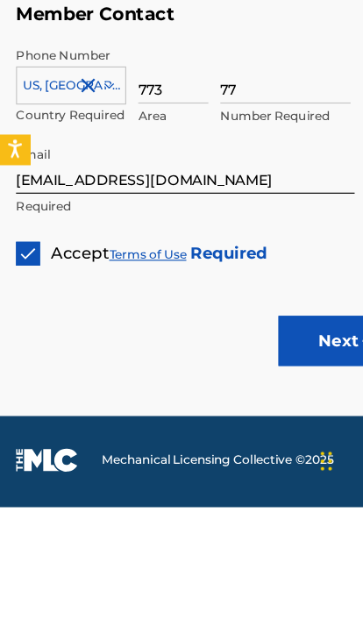
type input "7"
type input "6143480"
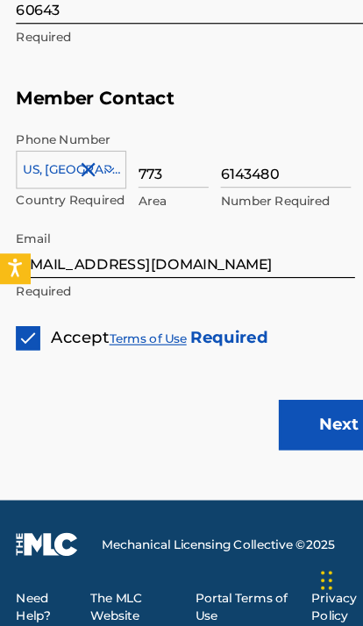
click at [284, 428] on button "Next" at bounding box center [296, 450] width 105 height 44
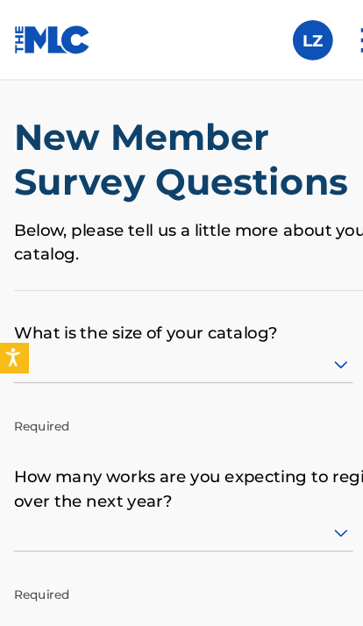
scroll to position [13, 0]
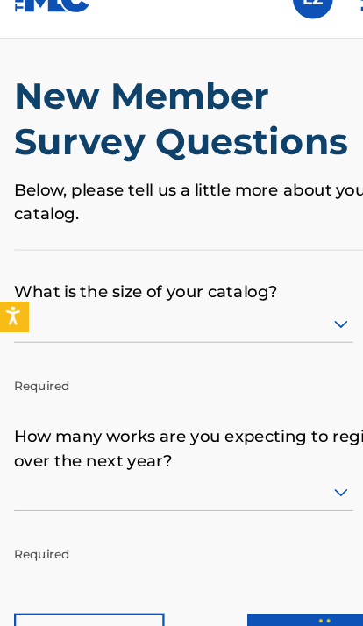
click at [245, 197] on div "New Member Survey Questions Below, please tell us a little more about your cata…" at bounding box center [181, 177] width 335 height 153
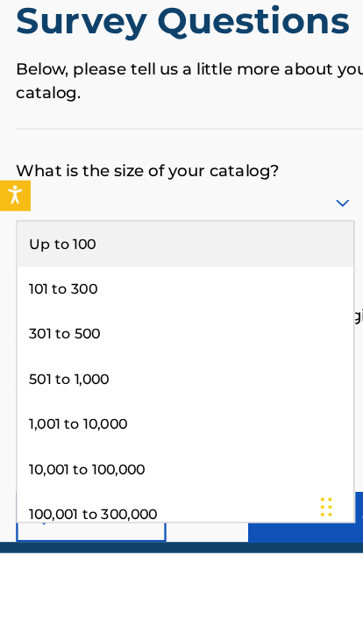
click at [227, 336] on div "Up to 100" at bounding box center [162, 355] width 294 height 39
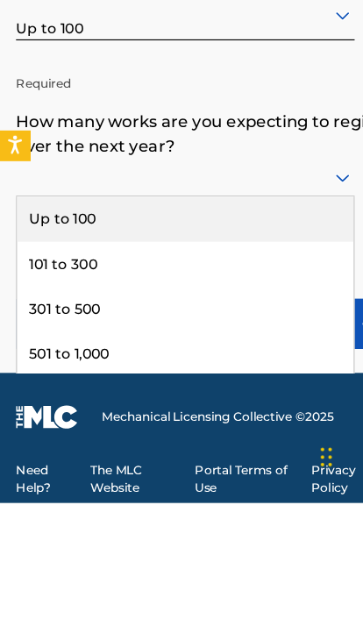
scroll to position [22, 0]
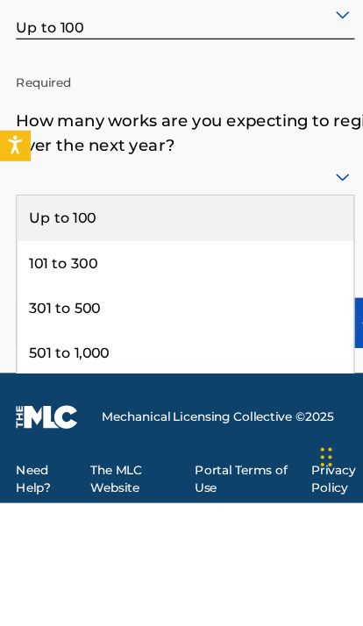
click at [288, 357] on div "Up to 100" at bounding box center [162, 376] width 294 height 39
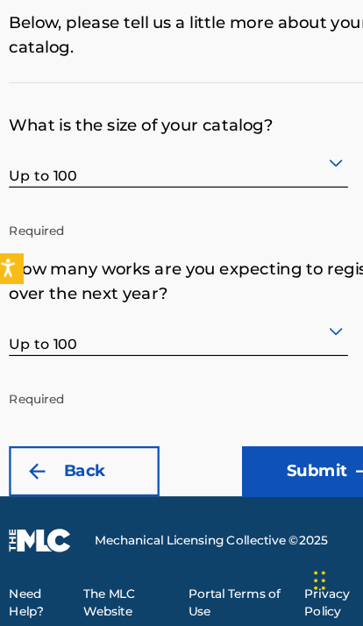
click at [254, 387] on form "What is the size of your catalog? Up to 100 Required How many works are you exp…" at bounding box center [181, 331] width 335 height 361
click at [266, 468] on button "Submit" at bounding box center [282, 490] width 131 height 44
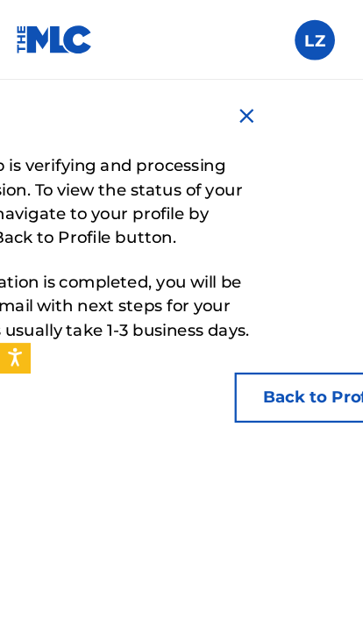
scroll to position [0, 116]
click at [284, 345] on button "Back to Profile" at bounding box center [284, 348] width 158 height 44
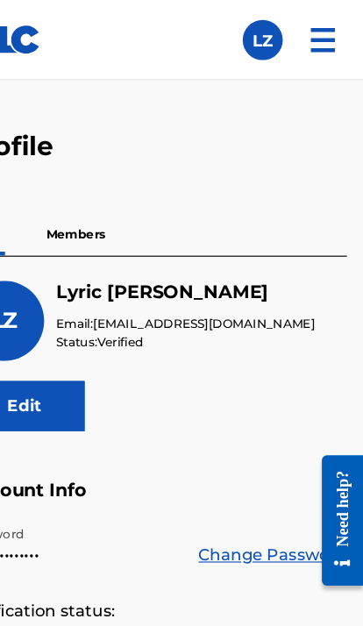
click at [307, 31] on img at bounding box center [328, 35] width 42 height 42
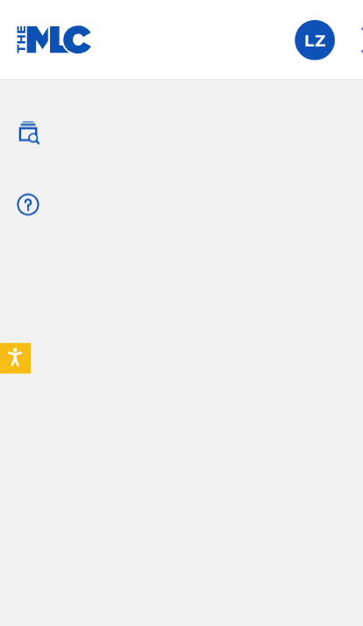
click at [281, 24] on label at bounding box center [275, 35] width 35 height 35
click at [275, 35] on input "LZ Lyric Zinn lyriczinn26@gmail.com Notification Preferences Profile Log out" at bounding box center [275, 35] width 0 height 0
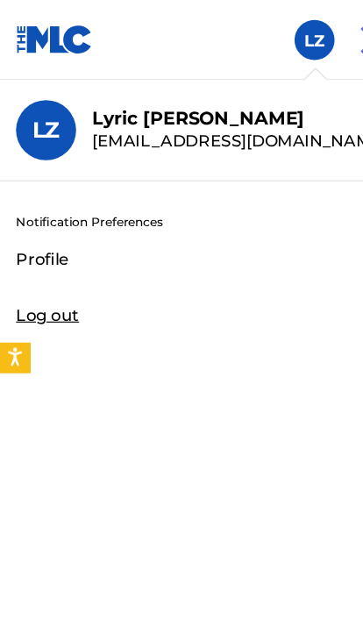
click at [42, 32] on img at bounding box center [47, 34] width 67 height 25
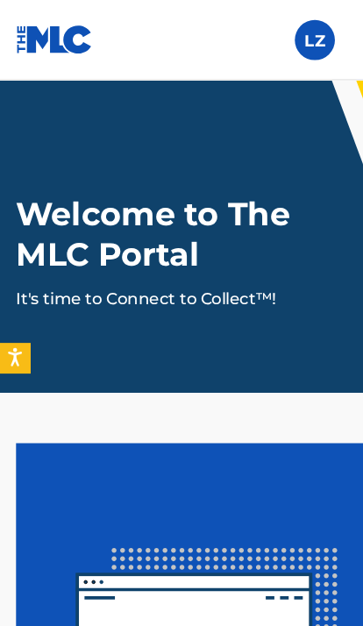
click at [288, 25] on label at bounding box center [275, 35] width 35 height 35
click at [275, 35] on input "LZ Lyric Zinn lyriczinn26@gmail.com Notification Preferences Profile Log out" at bounding box center [275, 35] width 0 height 0
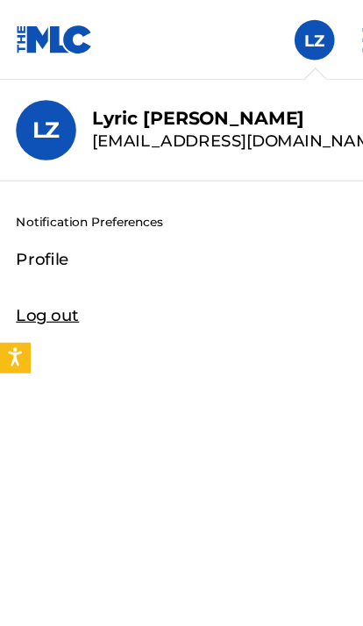
click at [31, 222] on link "Profile" at bounding box center [37, 226] width 46 height 21
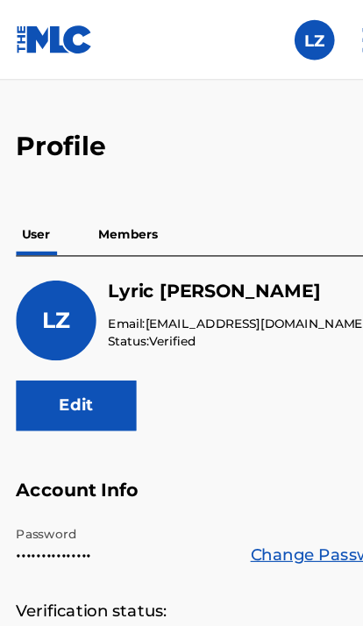
click at [30, 209] on p "User" at bounding box center [31, 205] width 35 height 37
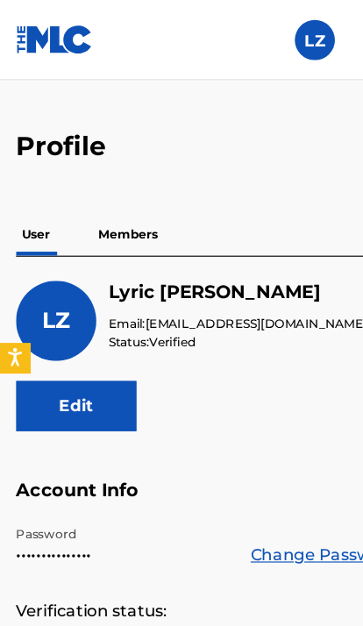
click at [109, 205] on p "Members" at bounding box center [112, 205] width 62 height 37
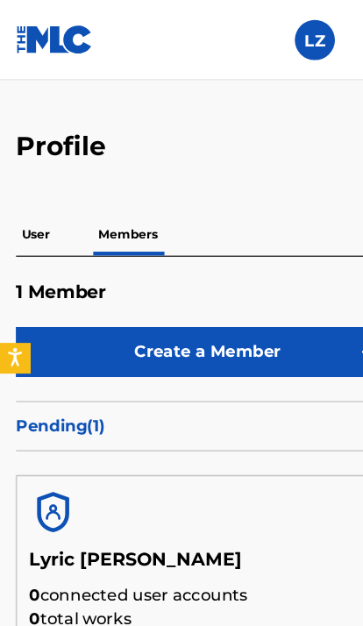
click at [110, 195] on p "Members" at bounding box center [112, 205] width 62 height 37
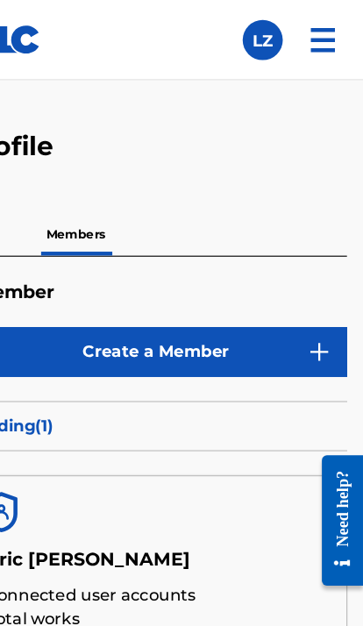
click at [78, 376] on p "Pending ( 1 )" at bounding box center [181, 372] width 335 height 21
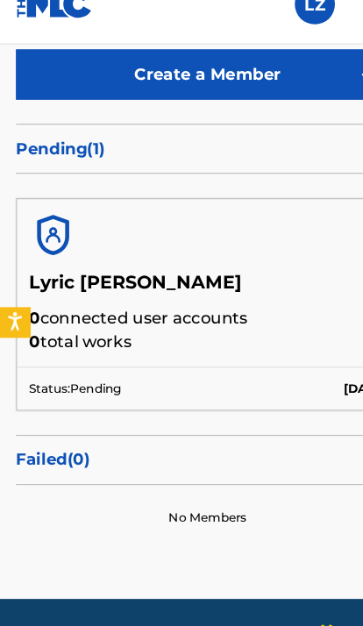
scroll to position [252, 0]
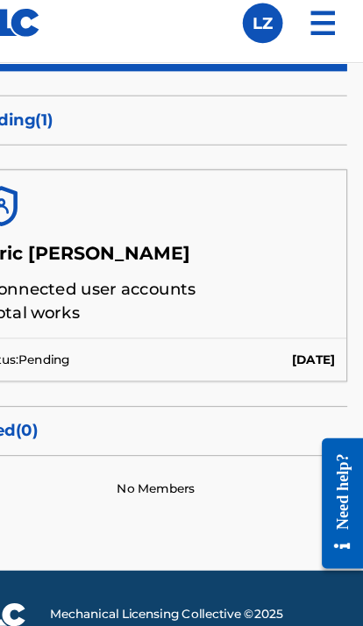
click at [307, 18] on img at bounding box center [328, 35] width 42 height 42
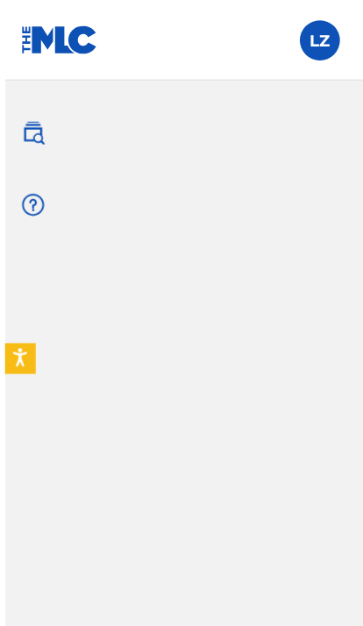
scroll to position [0, 0]
